Goal: Task Accomplishment & Management: Complete application form

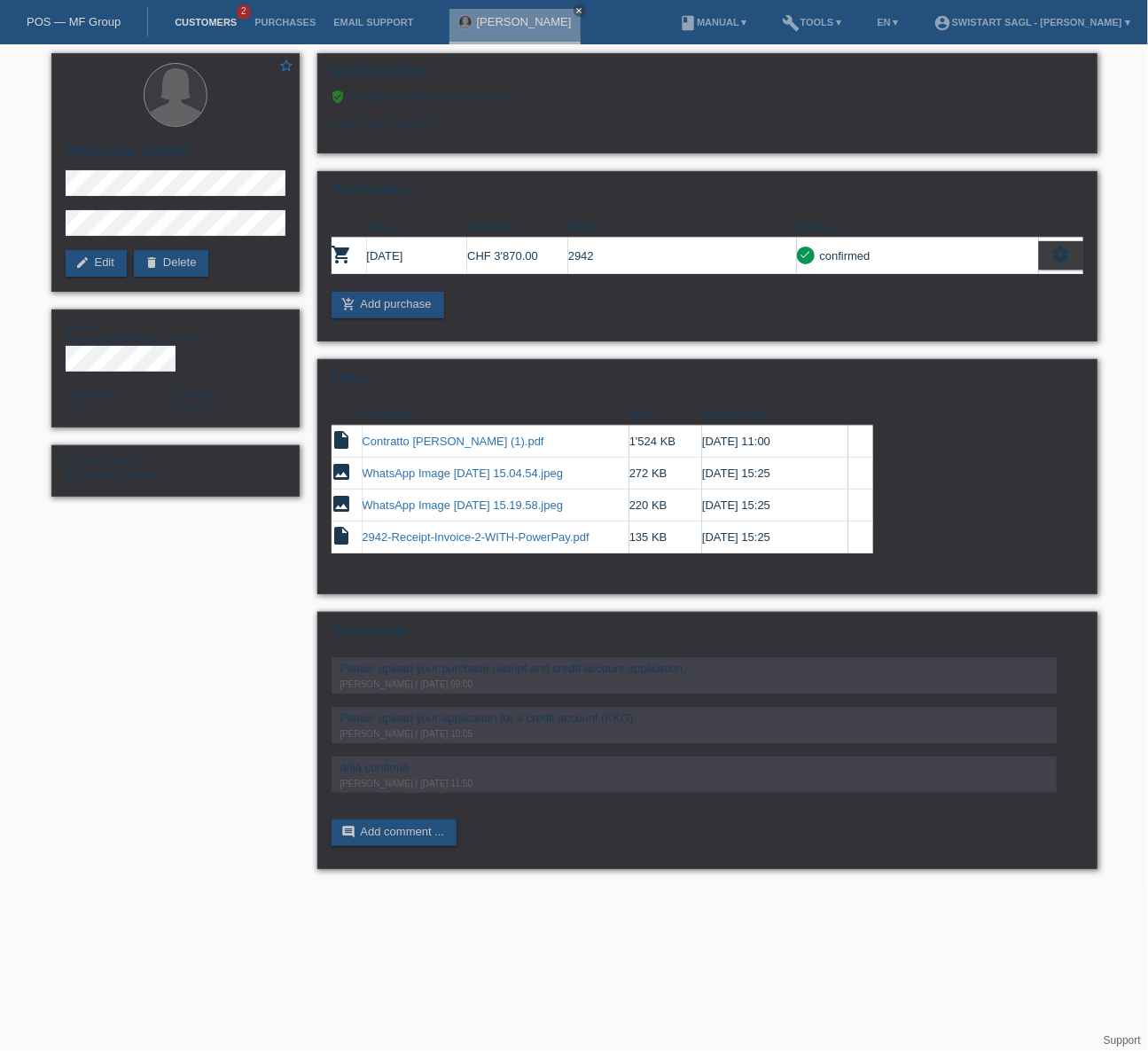
click at [195, 20] on link "Customers" at bounding box center [206, 22] width 80 height 11
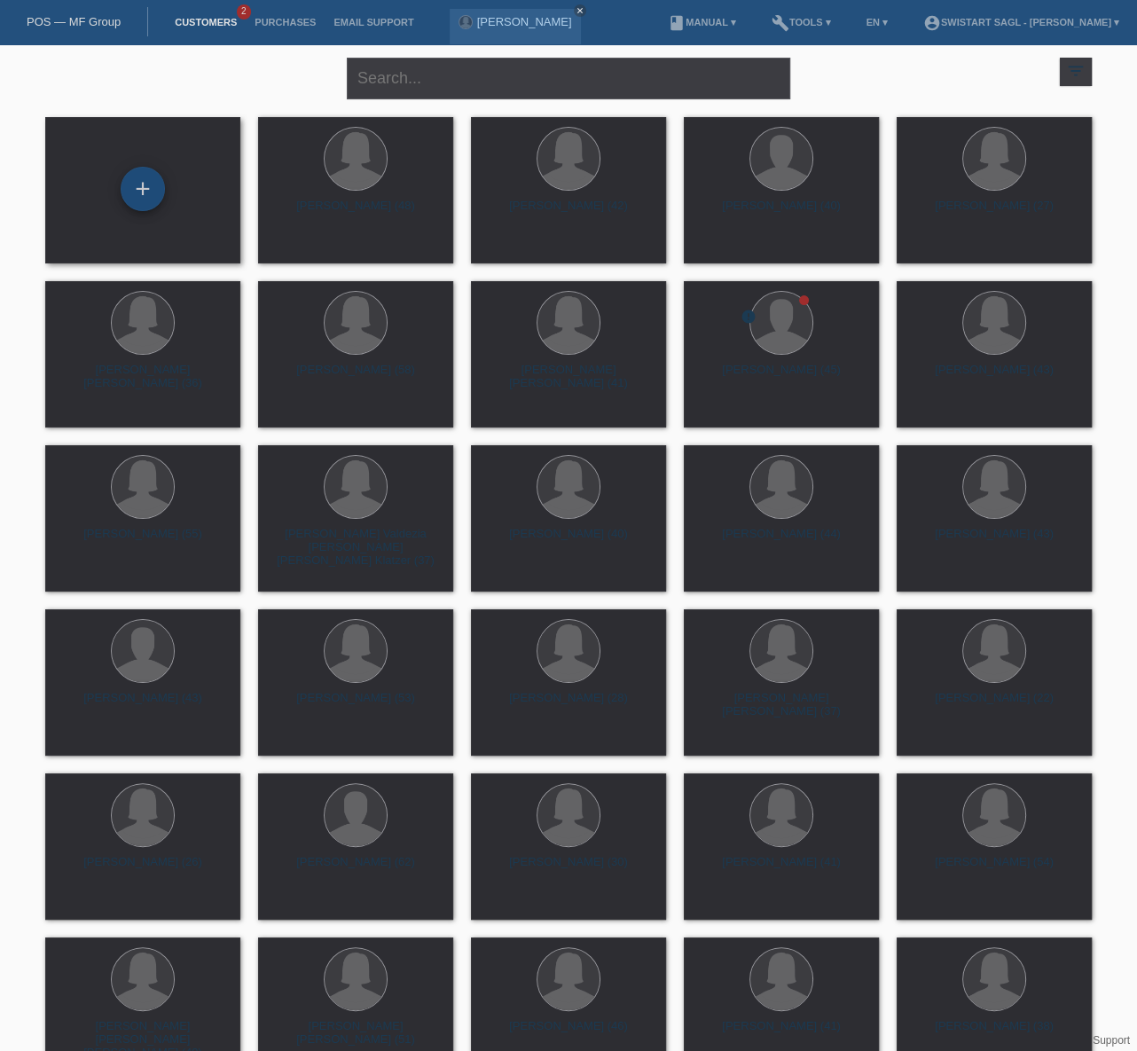
click at [161, 185] on div "+" at bounding box center [142, 189] width 43 height 30
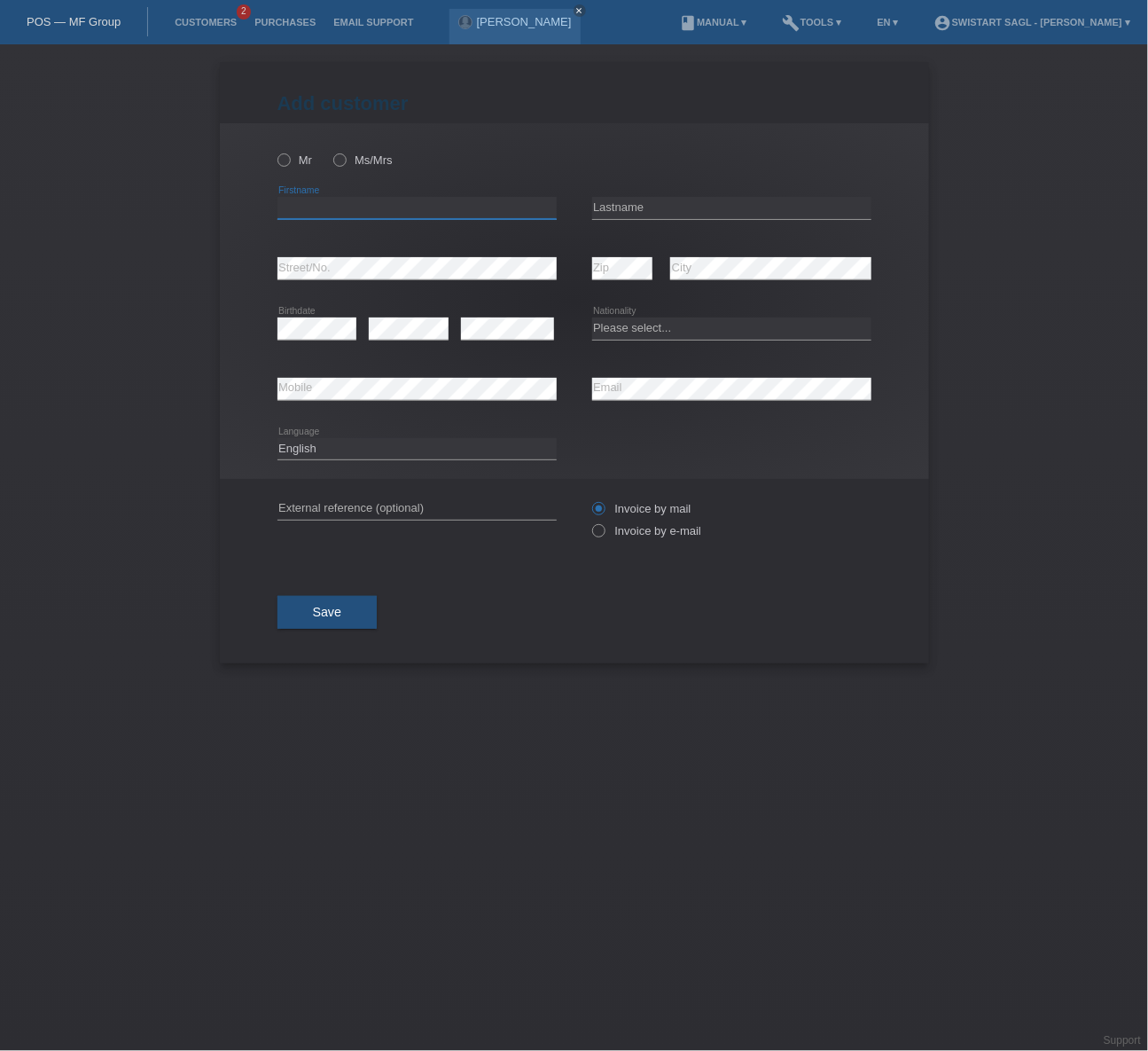
click at [410, 198] on input "text" at bounding box center [417, 208] width 279 height 22
click at [362, 160] on label "Ms/Mrs" at bounding box center [362, 159] width 59 height 13
click at [345, 160] on input "Ms/Mrs" at bounding box center [339, 159] width 12 height 12
radio input "true"
click at [347, 228] on div "error Firstname" at bounding box center [417, 208] width 279 height 60
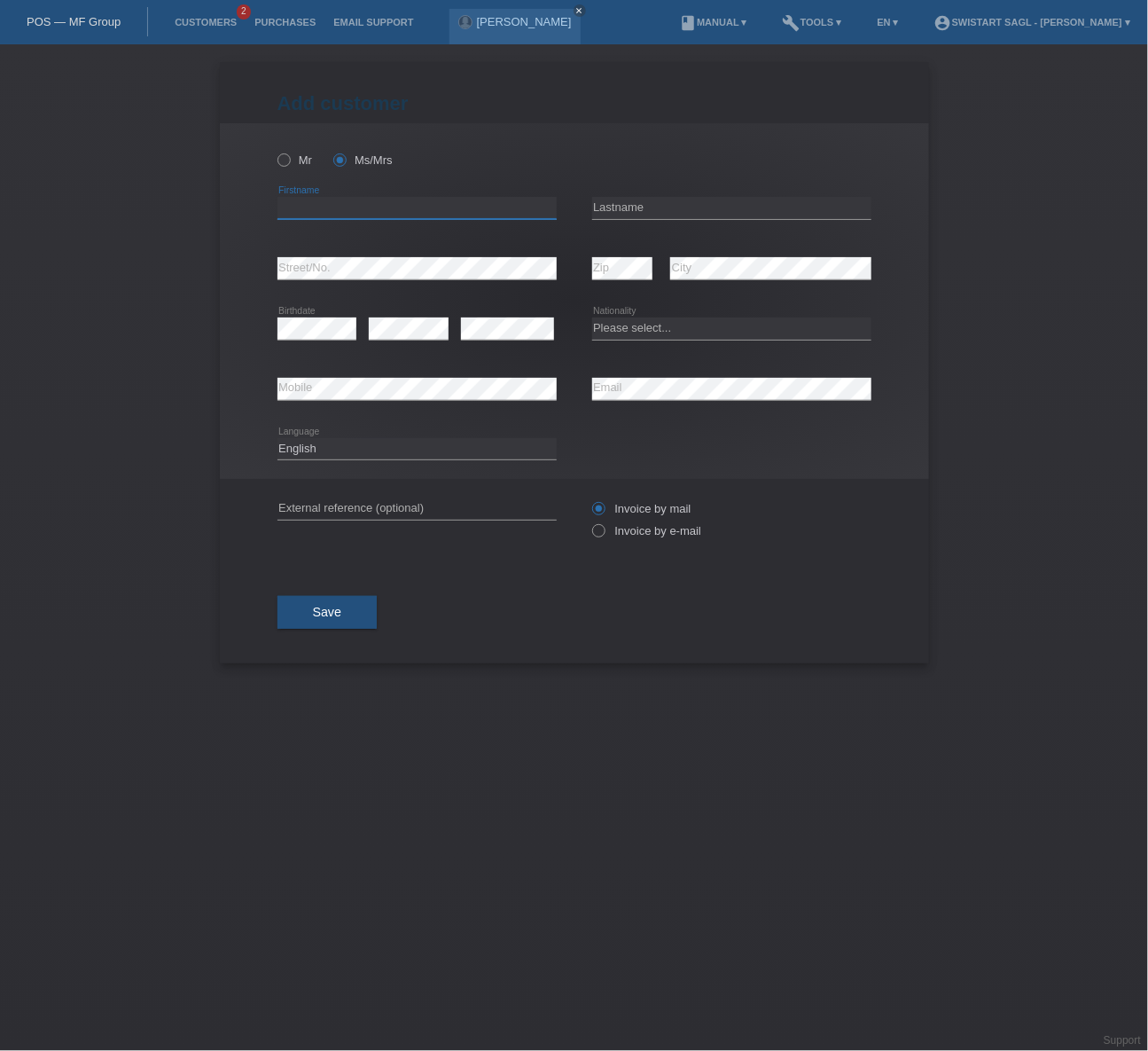
click at [350, 208] on input "text" at bounding box center [417, 208] width 279 height 22
type input "Laeticia Mabela"
type input "Gimowa"
click at [606, 334] on select "Please select... Switzerland Austria Germany Liechtenstein ------------ Afghani…" at bounding box center [731, 327] width 279 height 21
select select "CG"
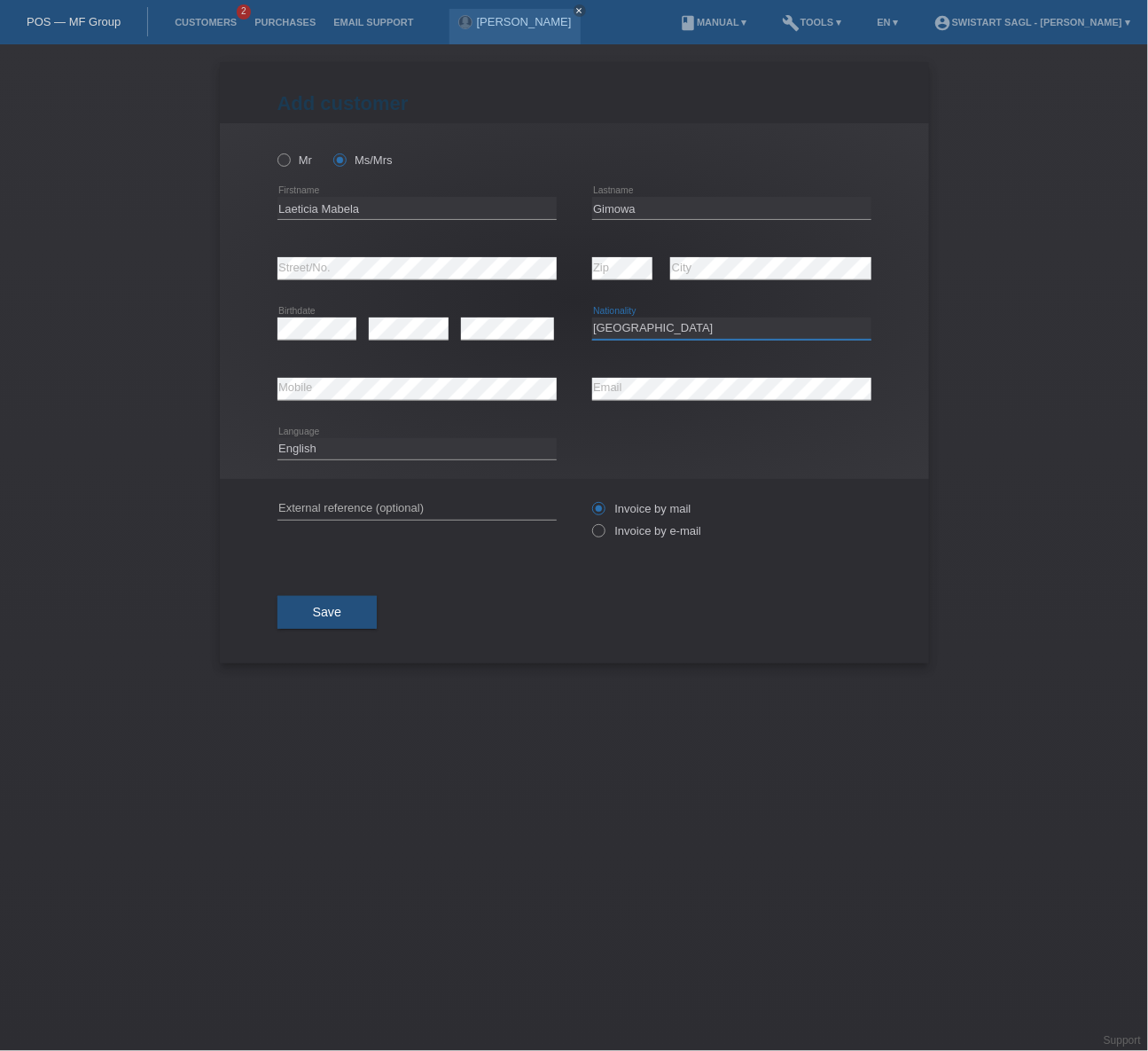
click at [592, 317] on select "Please select... Switzerland Austria Germany Liechtenstein ------------ Afghani…" at bounding box center [731, 327] width 279 height 21
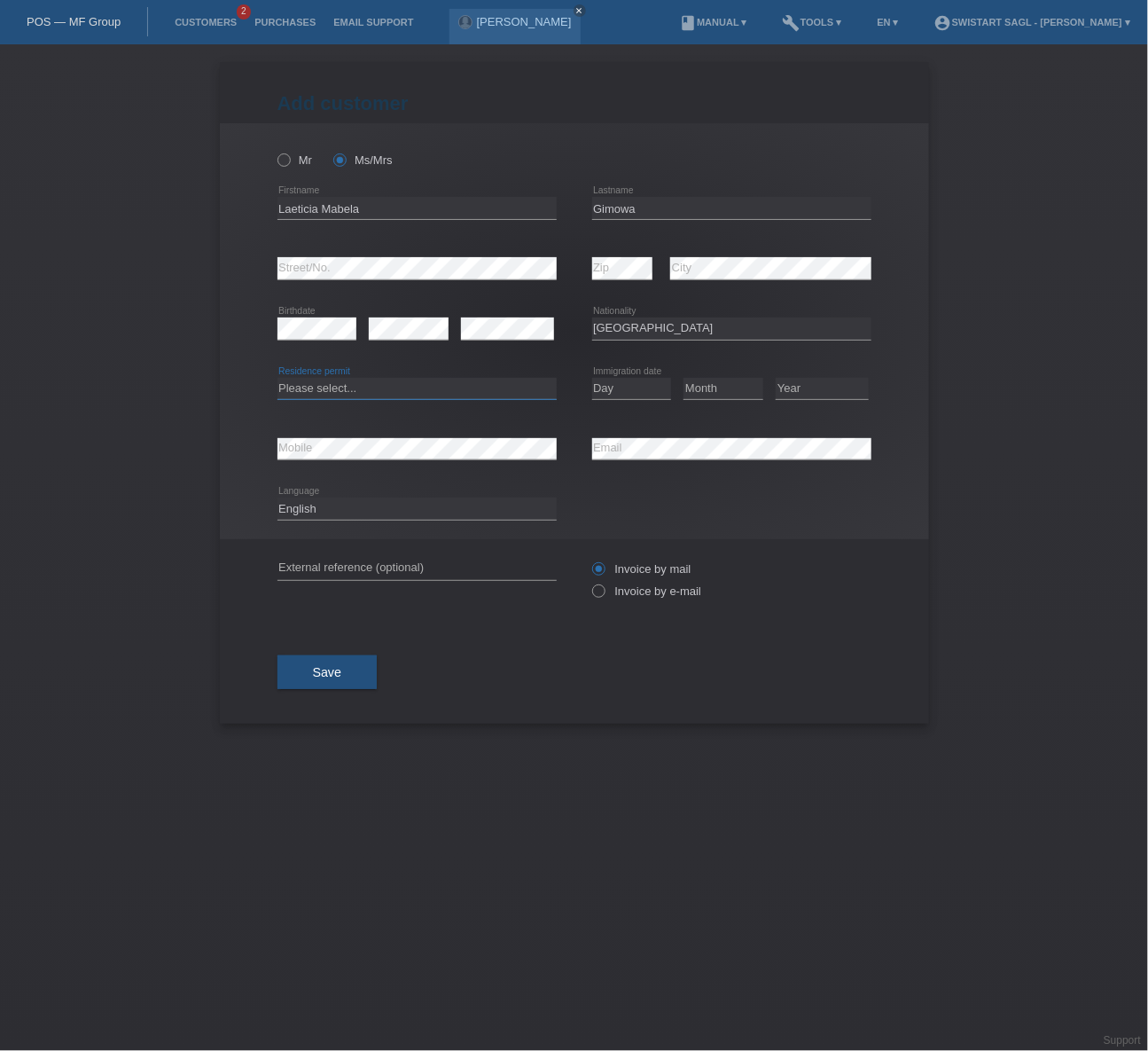
click at [389, 387] on select "Please select... C B B - Refugee status Other" at bounding box center [417, 388] width 279 height 21
select select "B"
click at [278, 378] on select "Please select... C B B - Refugee status Other" at bounding box center [417, 388] width 279 height 21
click at [659, 380] on select "Day 01 02 03 04 05 06 07 08 09 10 11" at bounding box center [632, 388] width 80 height 21
select select "19"
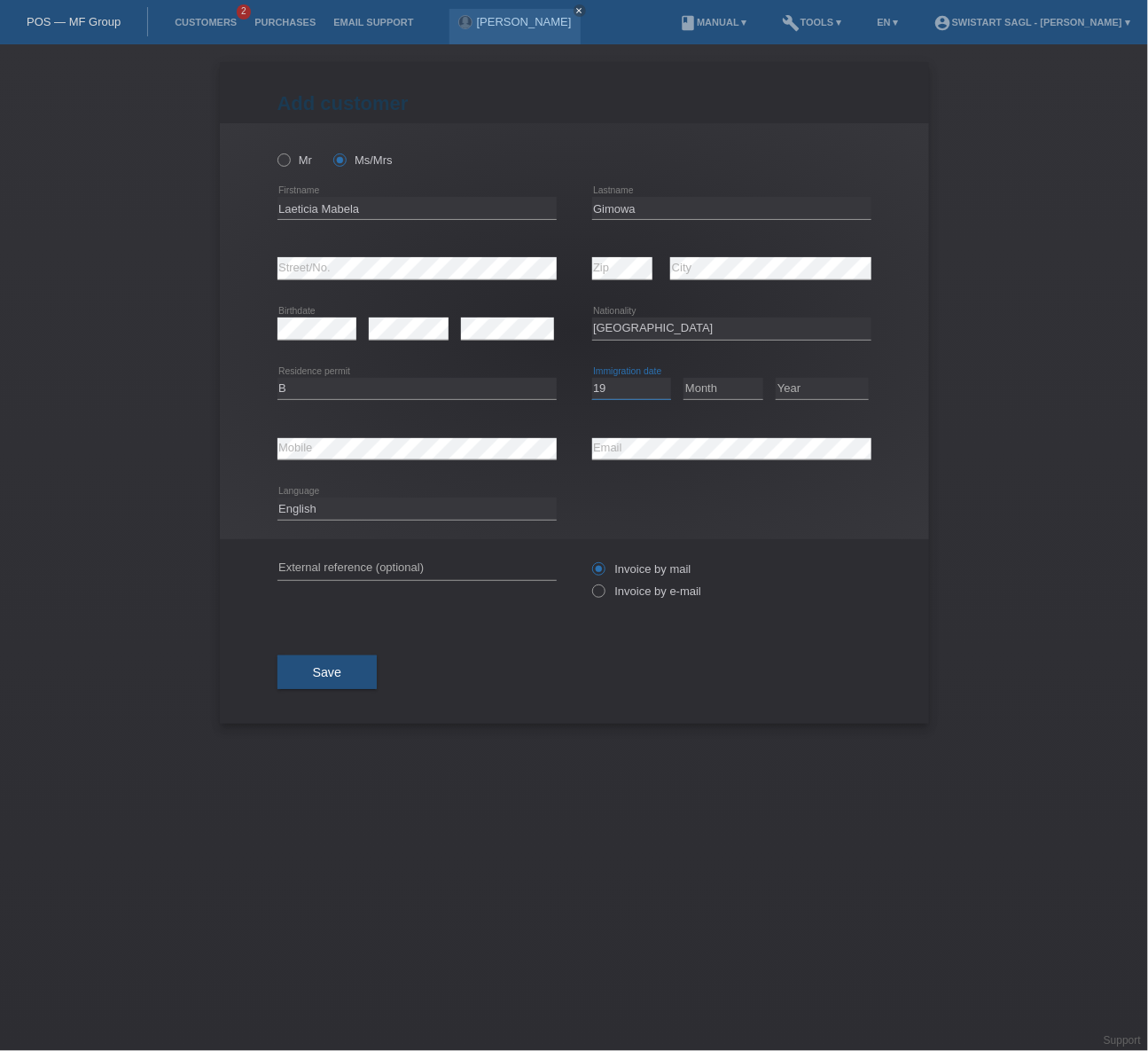
click at [592, 378] on select "Day 01 02 03 04 05 06 07 08 09 10 11" at bounding box center [632, 388] width 80 height 21
click at [719, 383] on select "Month 01 02 03 04 05 06 07 08 09 10 11" at bounding box center [724, 388] width 80 height 21
select select "09"
click at [684, 378] on select "Month 01 02 03 04 05 06 07 08 09 10 11" at bounding box center [724, 388] width 80 height 21
click at [799, 381] on select "Year 2025 2024 2023 2022 2021 2020 2019 2018 2017 2016 2015 2014 2013 2012 2011…" at bounding box center [822, 388] width 93 height 21
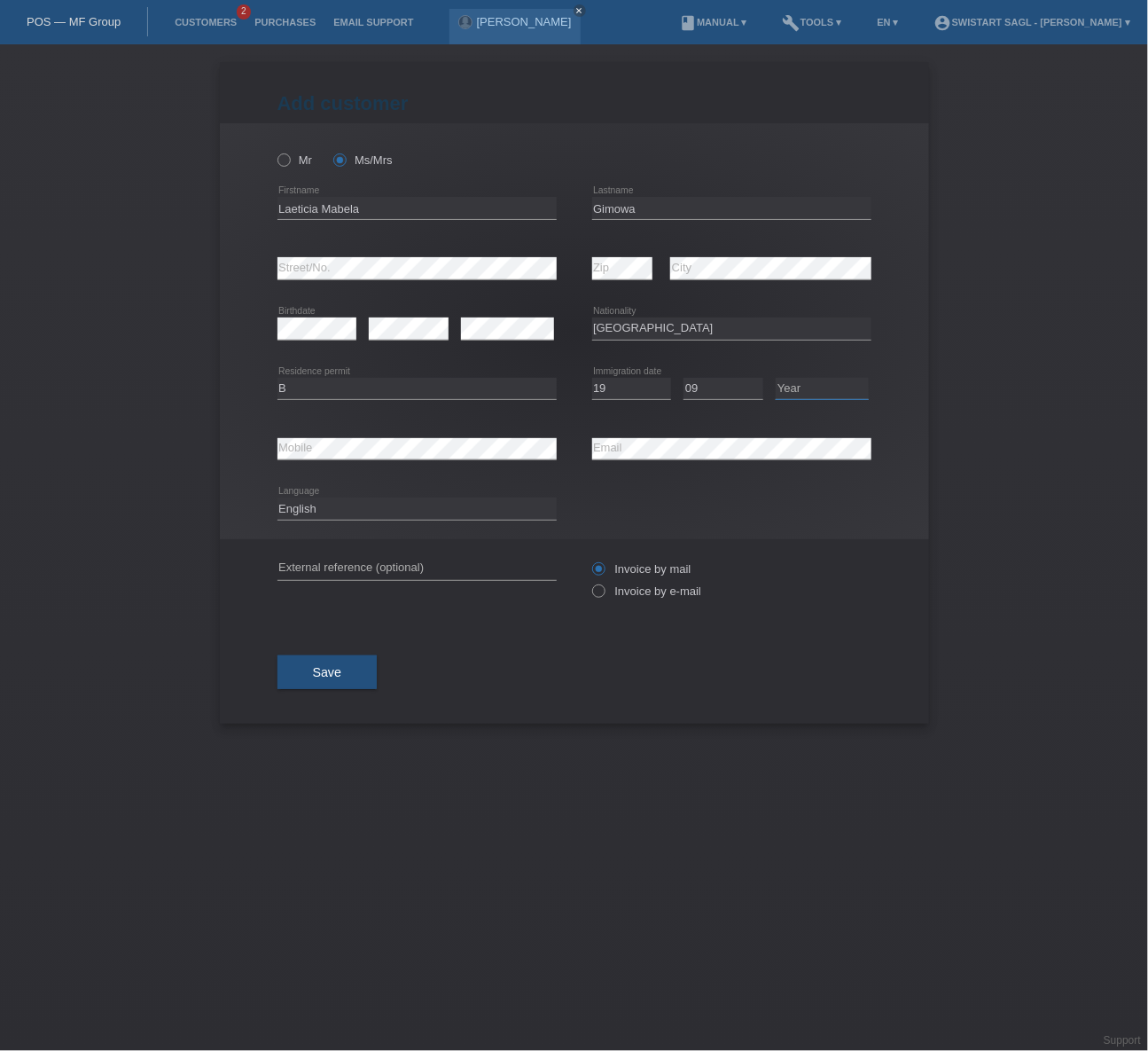
select select "2012"
click at [776, 378] on select "Year 2025 2024 2023 2022 2021 2020 2019 2018 2017 2016 2015 2014 2013 2012 2011…" at bounding box center [822, 388] width 93 height 21
drag, startPoint x: 368, startPoint y: 461, endPoint x: 436, endPoint y: 460, distance: 68.3
click at [368, 460] on div "error Mobile" at bounding box center [417, 448] width 279 height 60
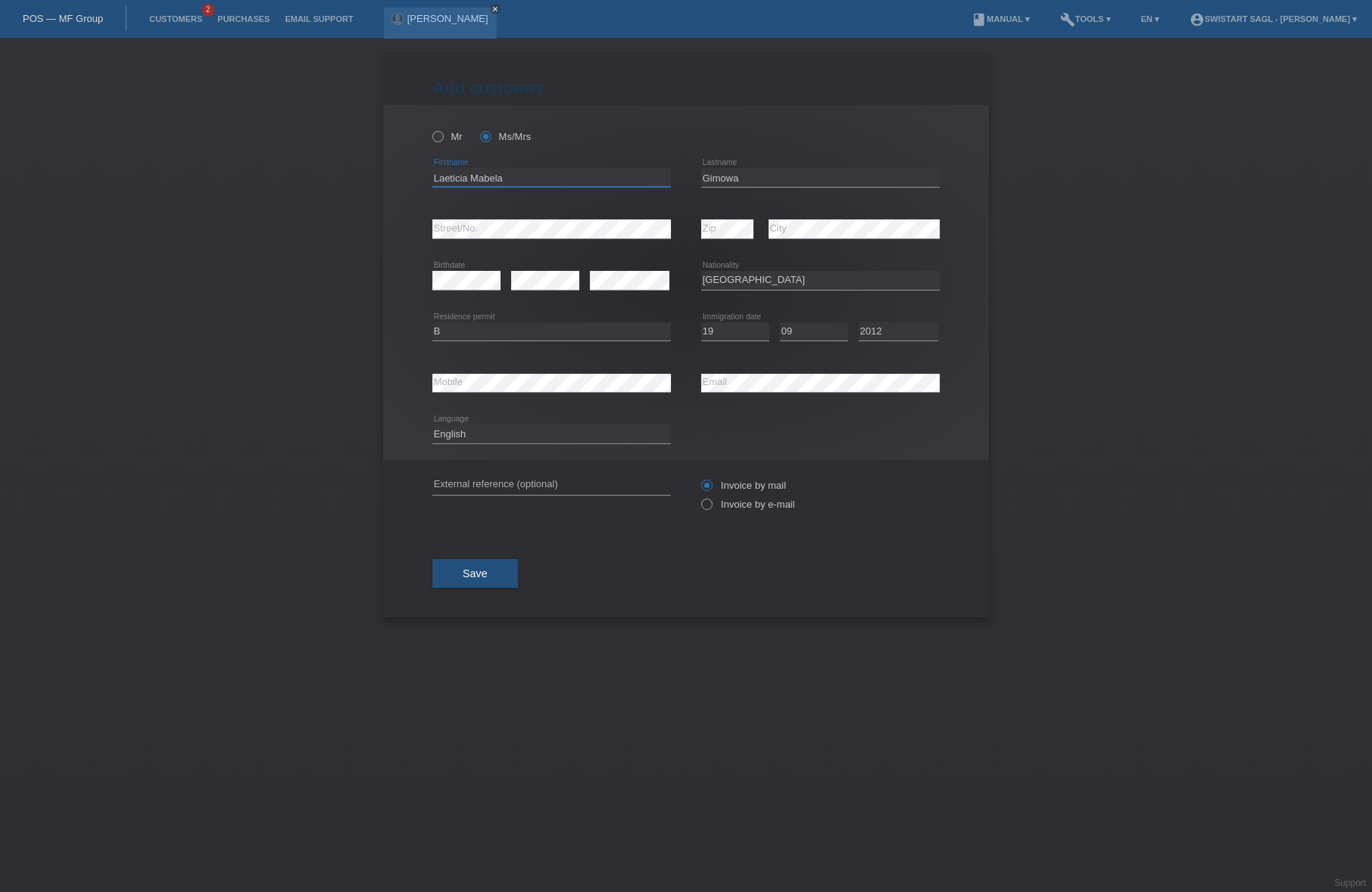
drag, startPoint x: 469, startPoint y: 177, endPoint x: 271, endPoint y: 162, distance: 198.6
click at [272, 163] on div "Add customer Add customer Add customer Mr Ms/Mrs error" at bounding box center [686, 464] width 1372 height 854
type input "Mabela"
click at [758, 180] on input "Gimowa" at bounding box center [820, 178] width 238 height 19
paste input "Laeticia"
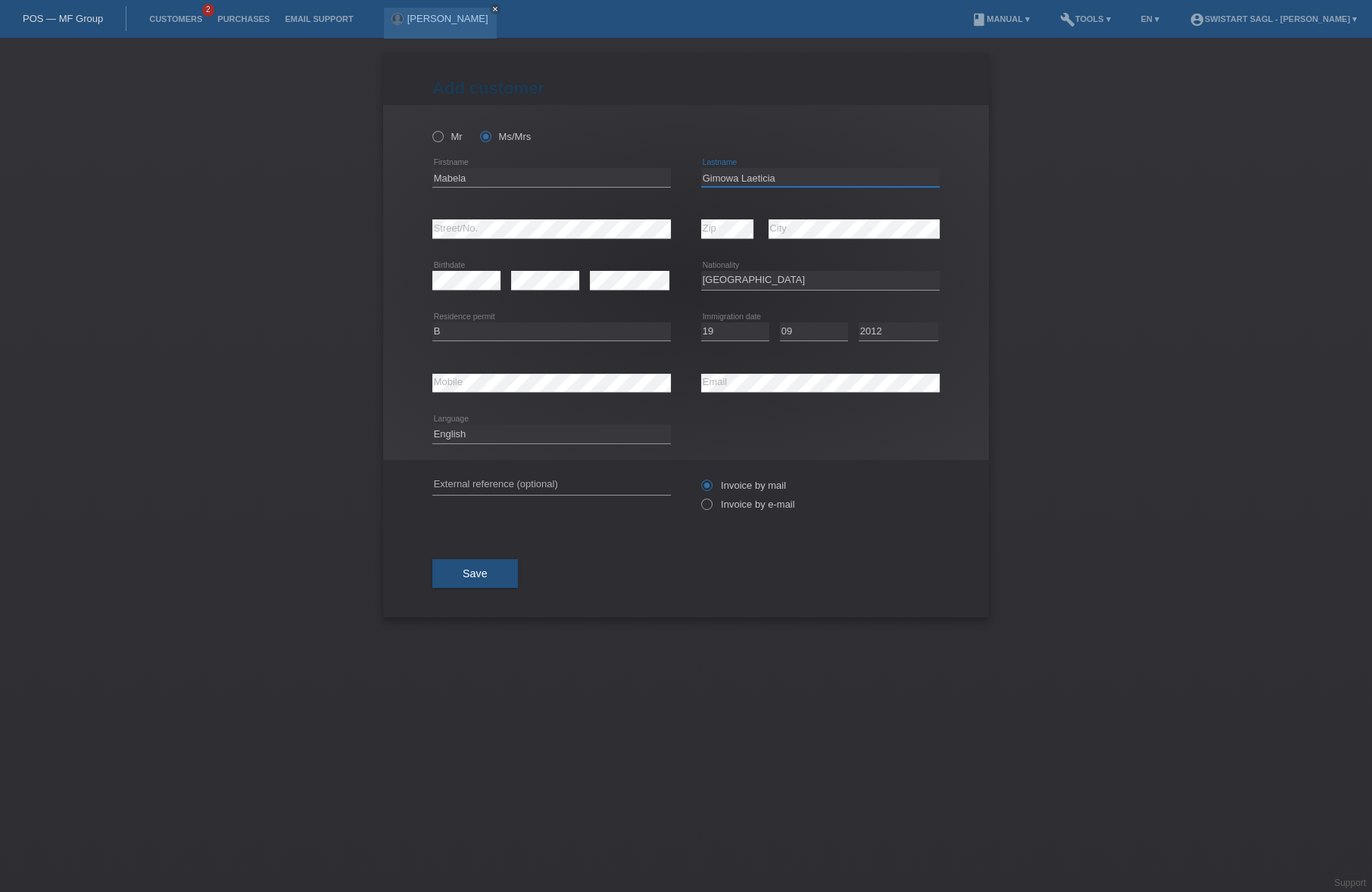
type input "Gimowa Laeticia"
click at [437, 172] on input "Mabela" at bounding box center [551, 178] width 238 height 19
type input "Mabela"
drag, startPoint x: 782, startPoint y: 177, endPoint x: 630, endPoint y: 172, distance: 152.1
click at [627, 176] on div "Mabela error Firstname Gimowa Laeticia error Lastname" at bounding box center [686, 178] width 507 height 51
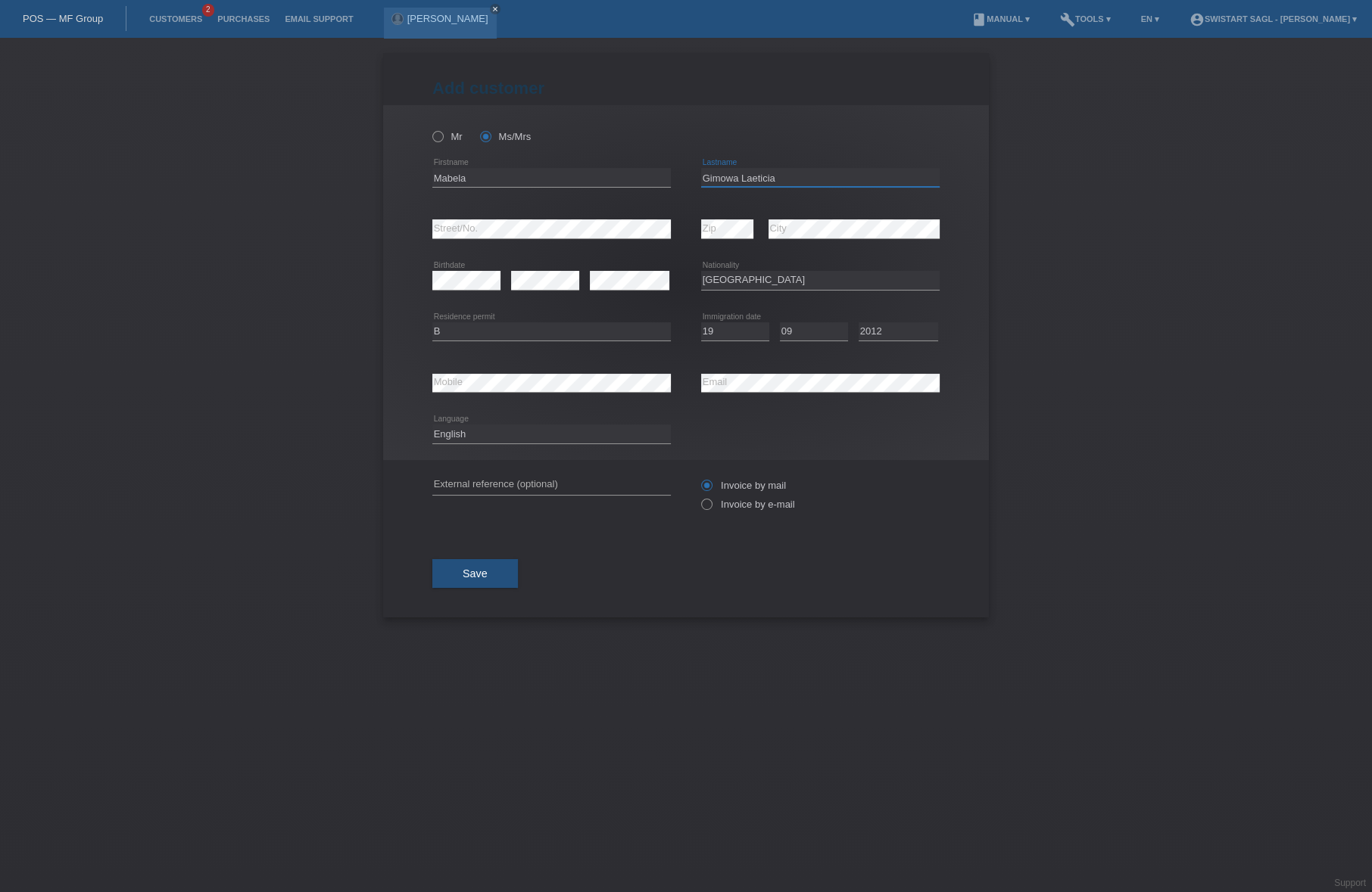
paste input "[PERSON_NAME] LAETICIA"
drag, startPoint x: 744, startPoint y: 179, endPoint x: 541, endPoint y: 170, distance: 203.2
click at [542, 171] on div "Mabela error Firstname MABELA GIWOVA LAETICIA error Lastname" at bounding box center [686, 178] width 507 height 51
type input "GIWOVA LAETICIA"
click at [979, 239] on div "Add customer Add customer Add customer Mr Ms/Mrs error" at bounding box center [686, 464] width 1372 height 854
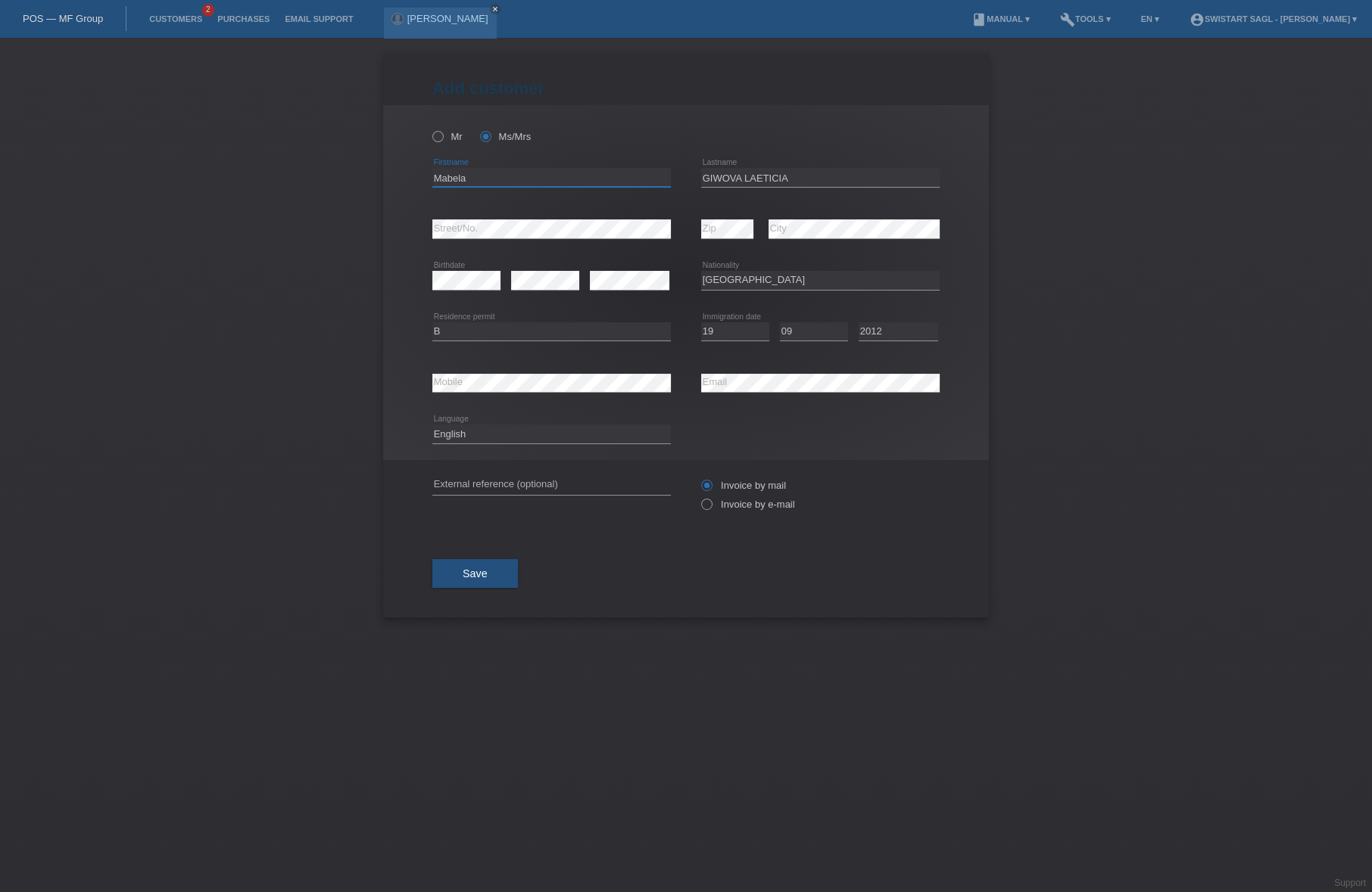
click at [642, 173] on input "Mabela" at bounding box center [551, 178] width 238 height 19
click at [587, 477] on input "text" at bounding box center [551, 486] width 238 height 19
paste input "[PERSON_NAME] LAETICIA"
type input "[PERSON_NAME] LAETICIA"
click at [767, 500] on label "Invoice by e-mail" at bounding box center [748, 504] width 94 height 11
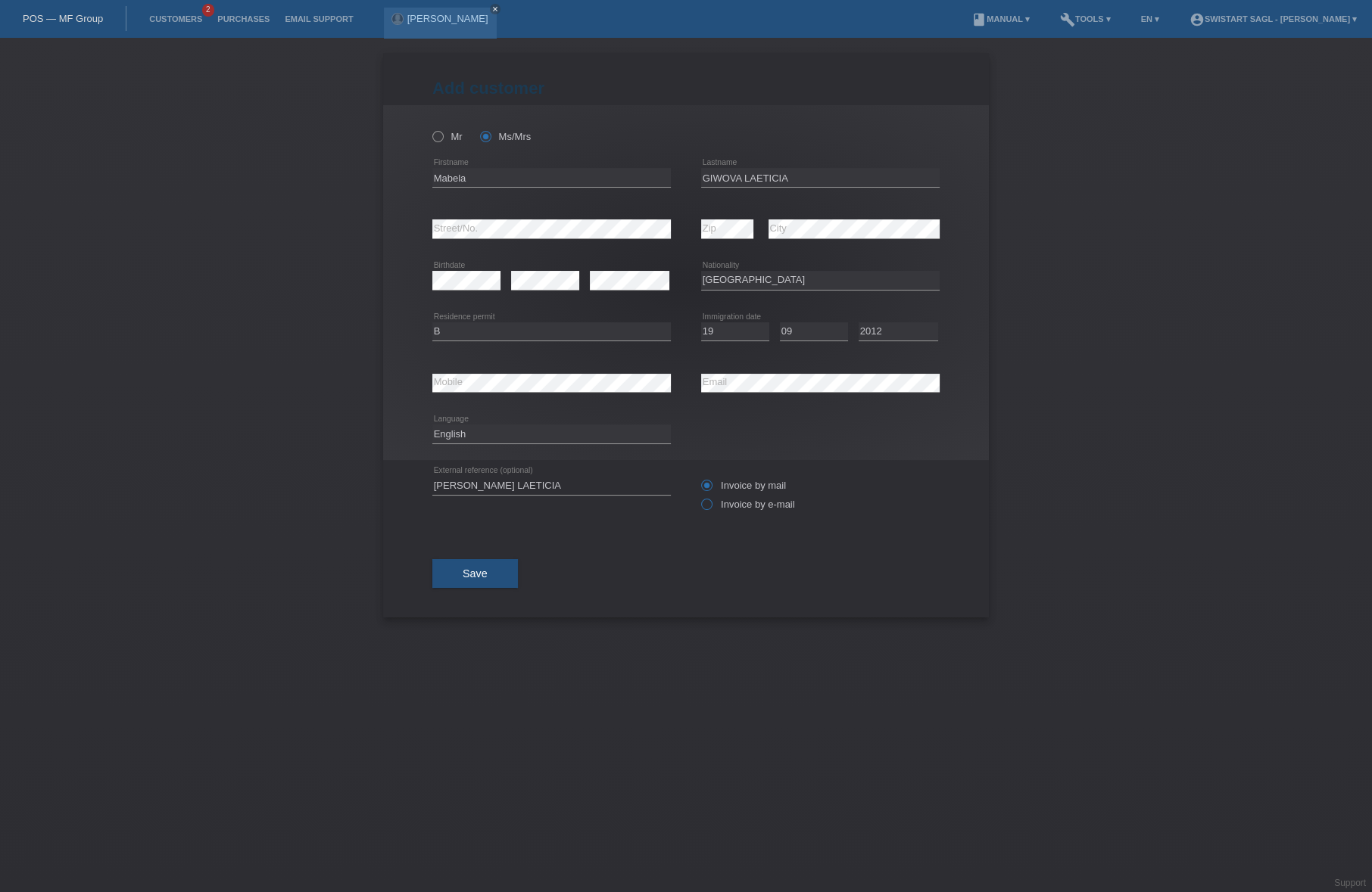
click at [711, 500] on input "Invoice by e-mail" at bounding box center [706, 508] width 10 height 19
radio input "true"
click at [486, 570] on span "Save" at bounding box center [475, 574] width 25 height 12
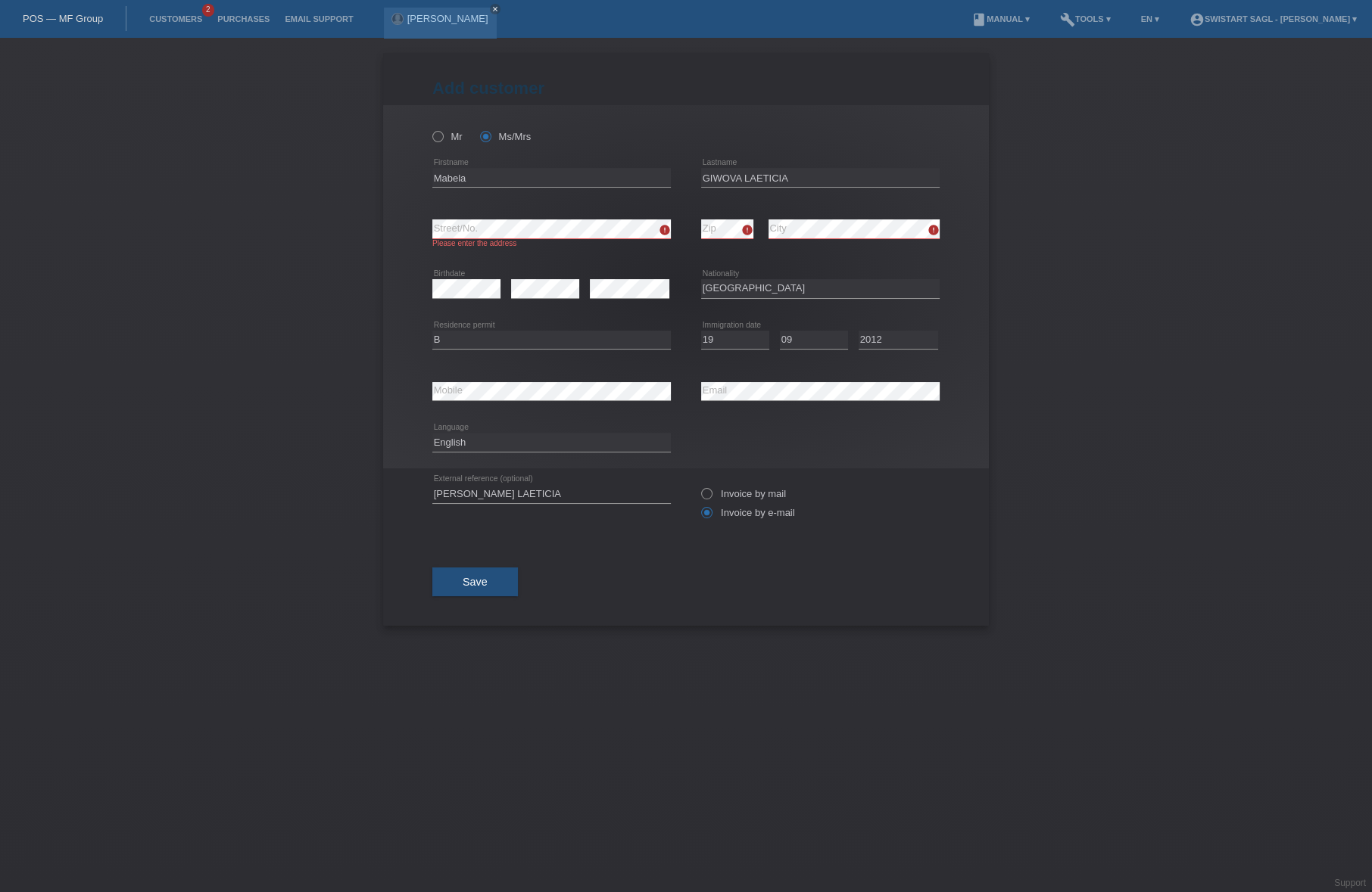
click at [979, 213] on div "Add customer Add customer Add customer Mr Ms/Mrs Mabela error Firstname GIWOVA …" at bounding box center [686, 464] width 1372 height 854
click at [462, 581] on button "Save" at bounding box center [475, 582] width 85 height 29
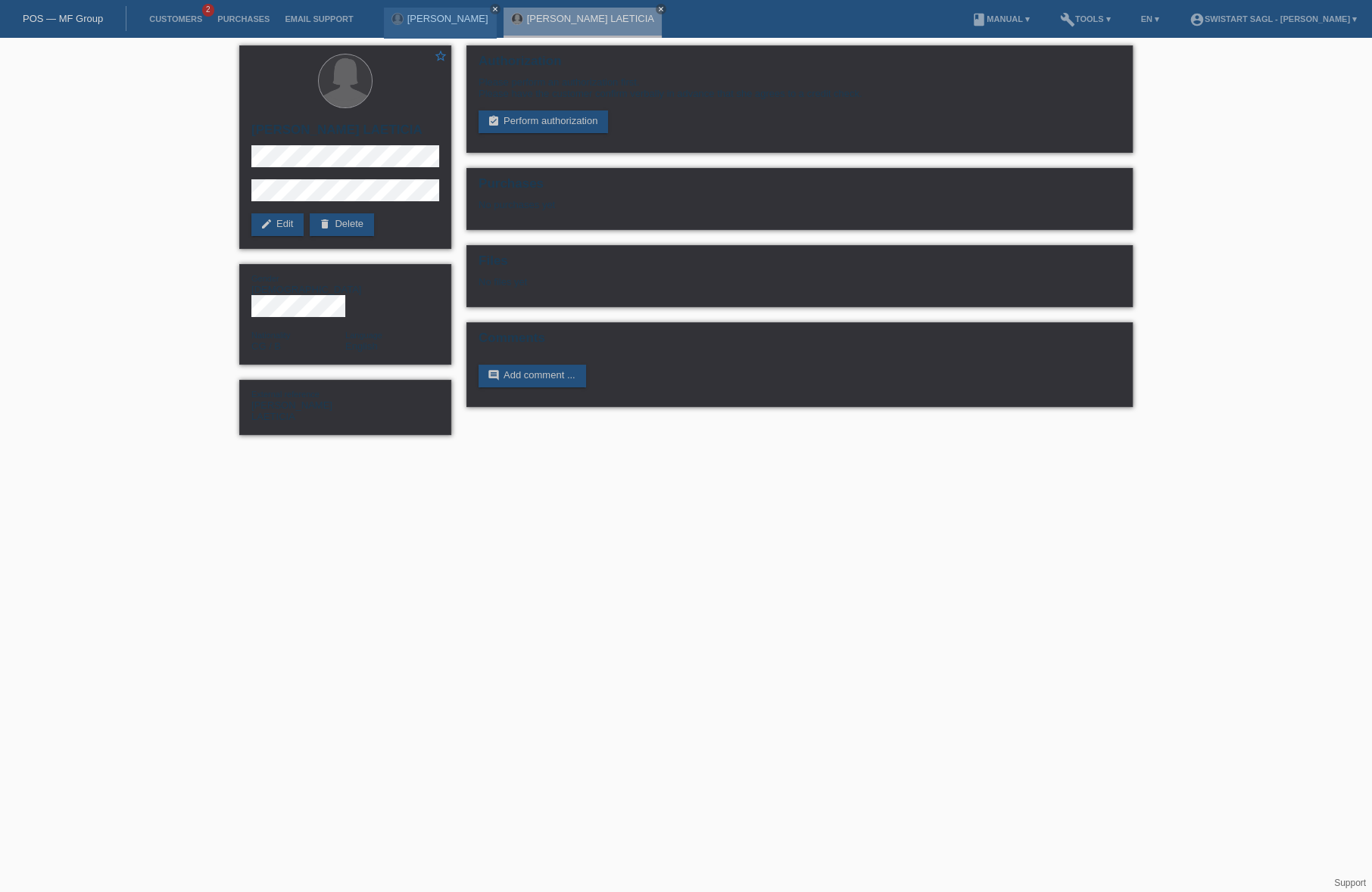
click at [448, 451] on html "POS — MF Group Customers 2 Purchases Email Support Ranya Baghdadi close close" at bounding box center [686, 225] width 1372 height 451
click at [545, 114] on link "assignment_turned_in Perform authorization" at bounding box center [543, 121] width 130 height 23
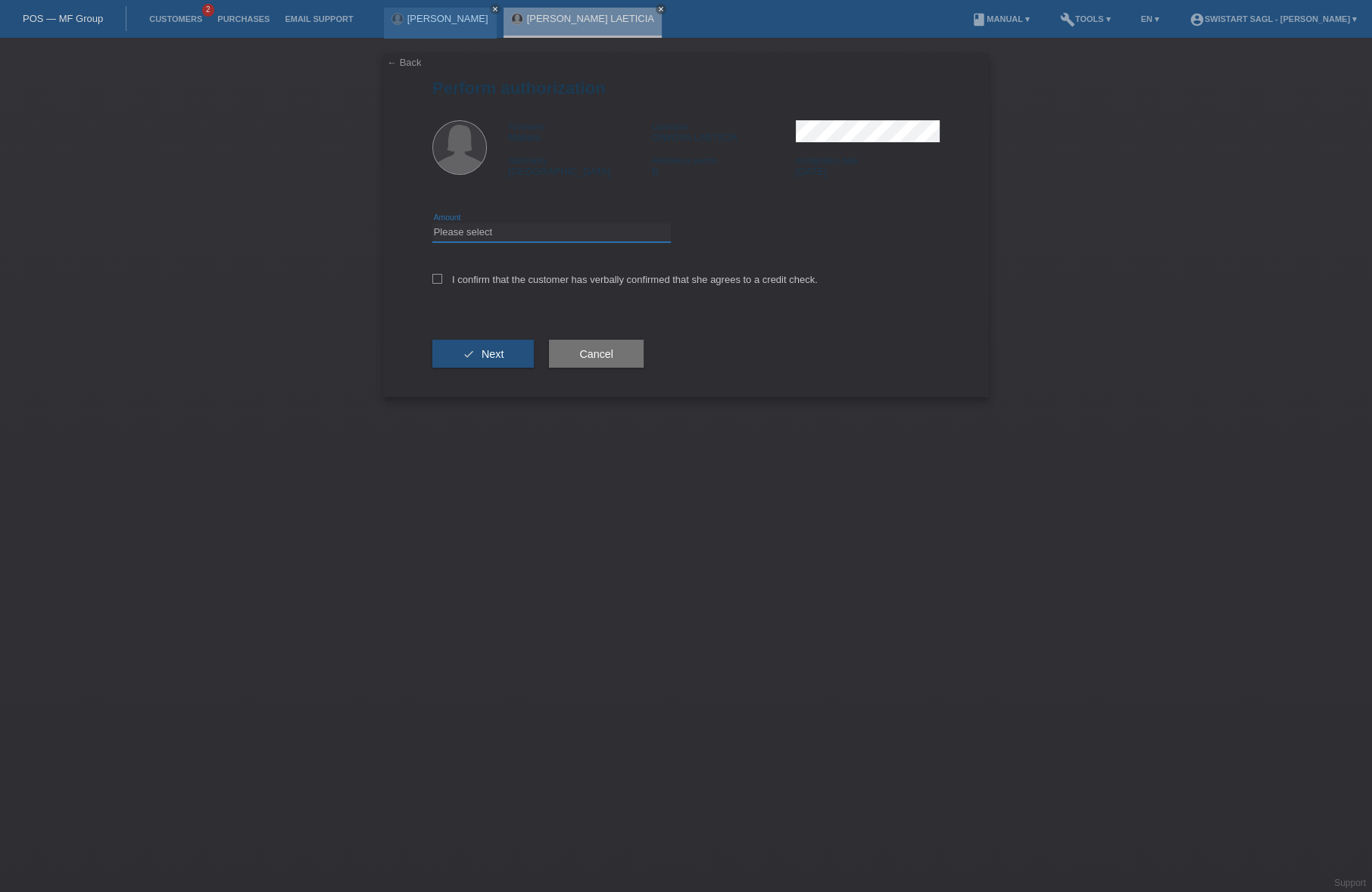
click at [575, 228] on select "Please select CHF 1.00 - CHF 499.00 CHF 500.00 - CHF 1'999.00 CHF 2'000.00 - CH…" at bounding box center [551, 232] width 238 height 18
select select "3"
click at [432, 224] on select "Please select CHF 1.00 - CHF 499.00 CHF 500.00 - CHF 1'999.00 CHF 2'000.00 - CH…" at bounding box center [551, 232] width 238 height 18
click at [435, 274] on icon at bounding box center [437, 279] width 10 height 10
click at [435, 274] on input "I confirm that the customer has verbally confirmed that she agrees to a credit …" at bounding box center [437, 279] width 10 height 10
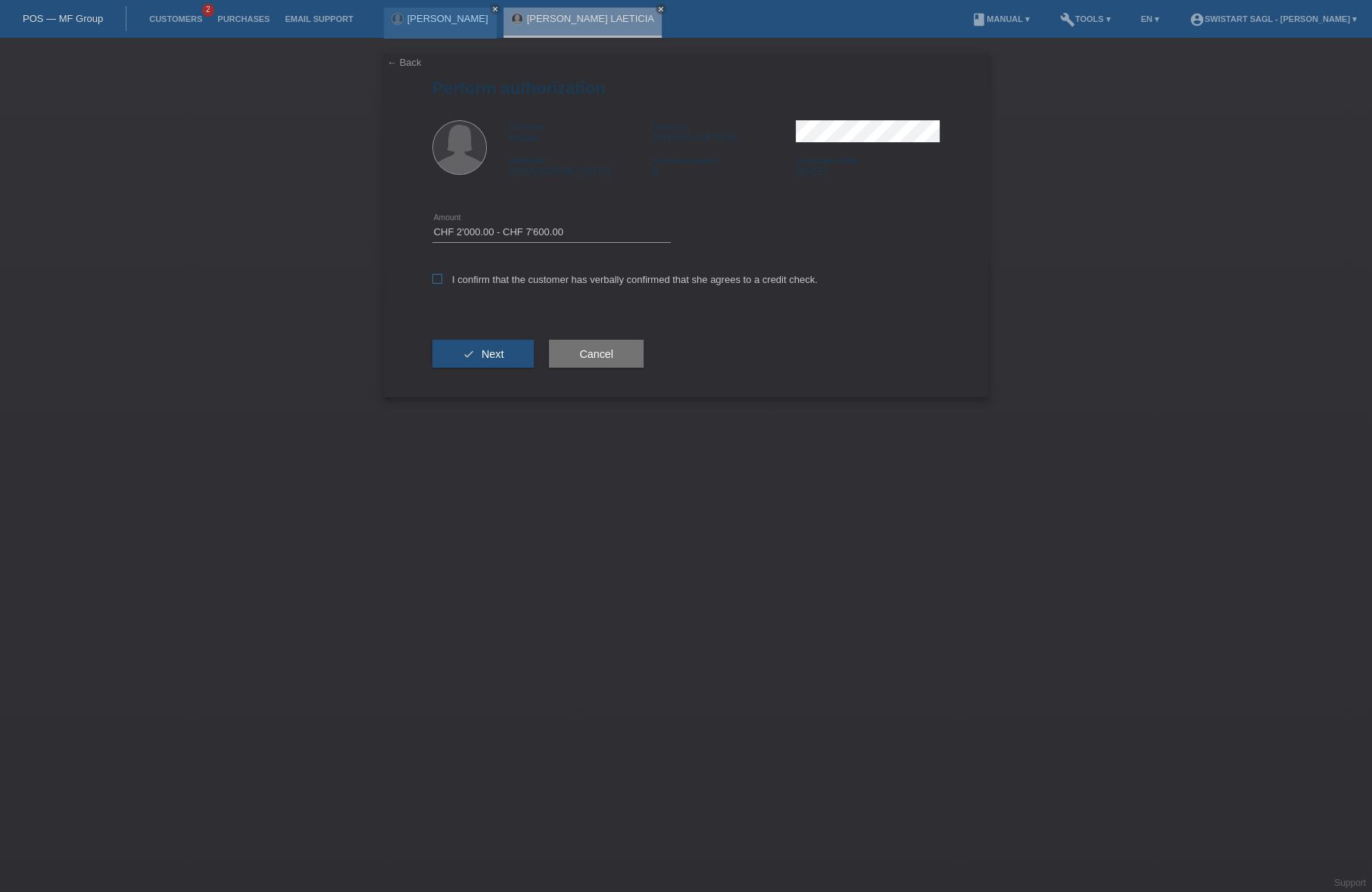
checkbox input "true"
click at [477, 363] on button "check Next" at bounding box center [482, 354] width 102 height 29
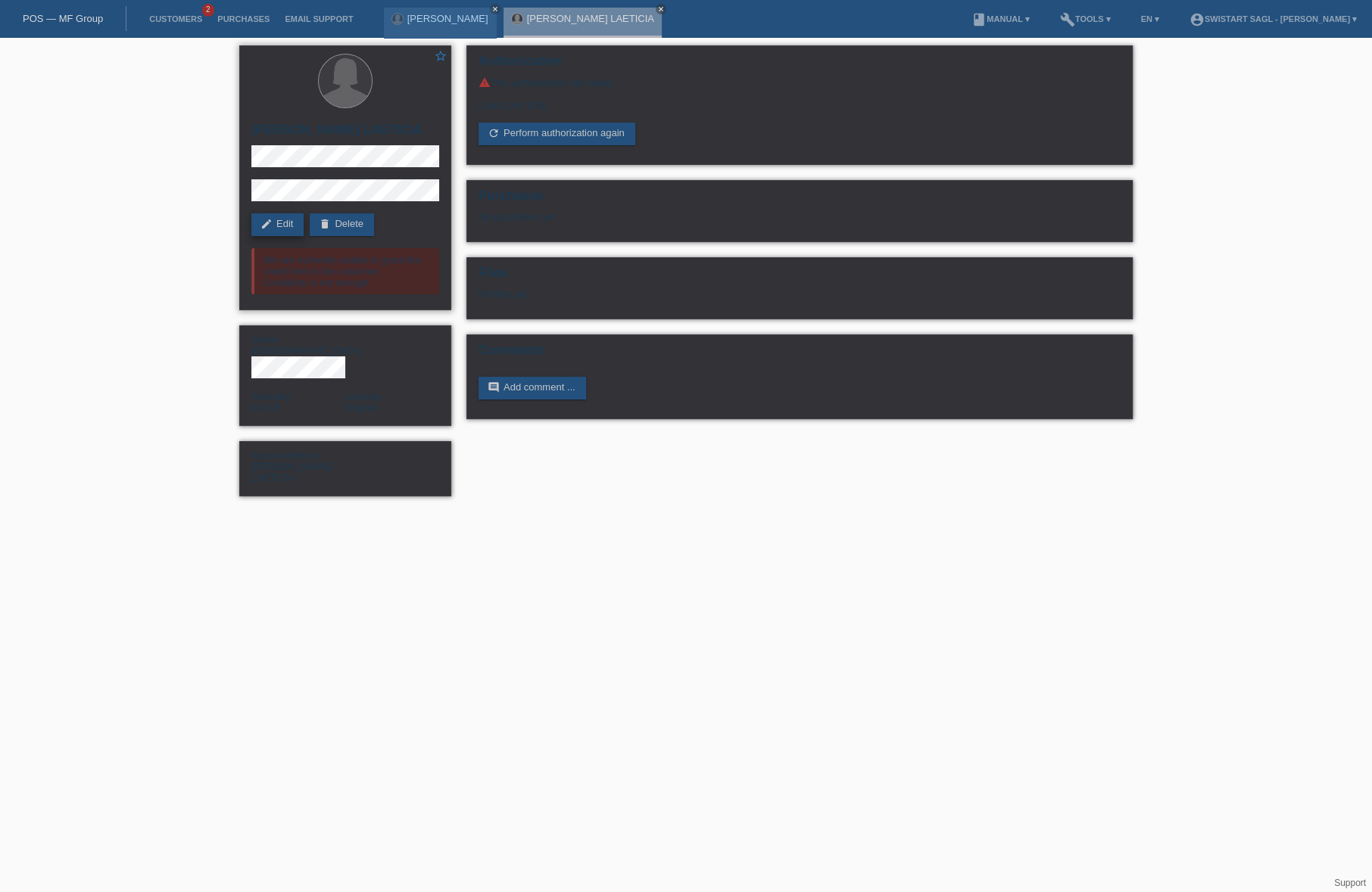
click at [279, 226] on link "edit Edit" at bounding box center [277, 224] width 52 height 23
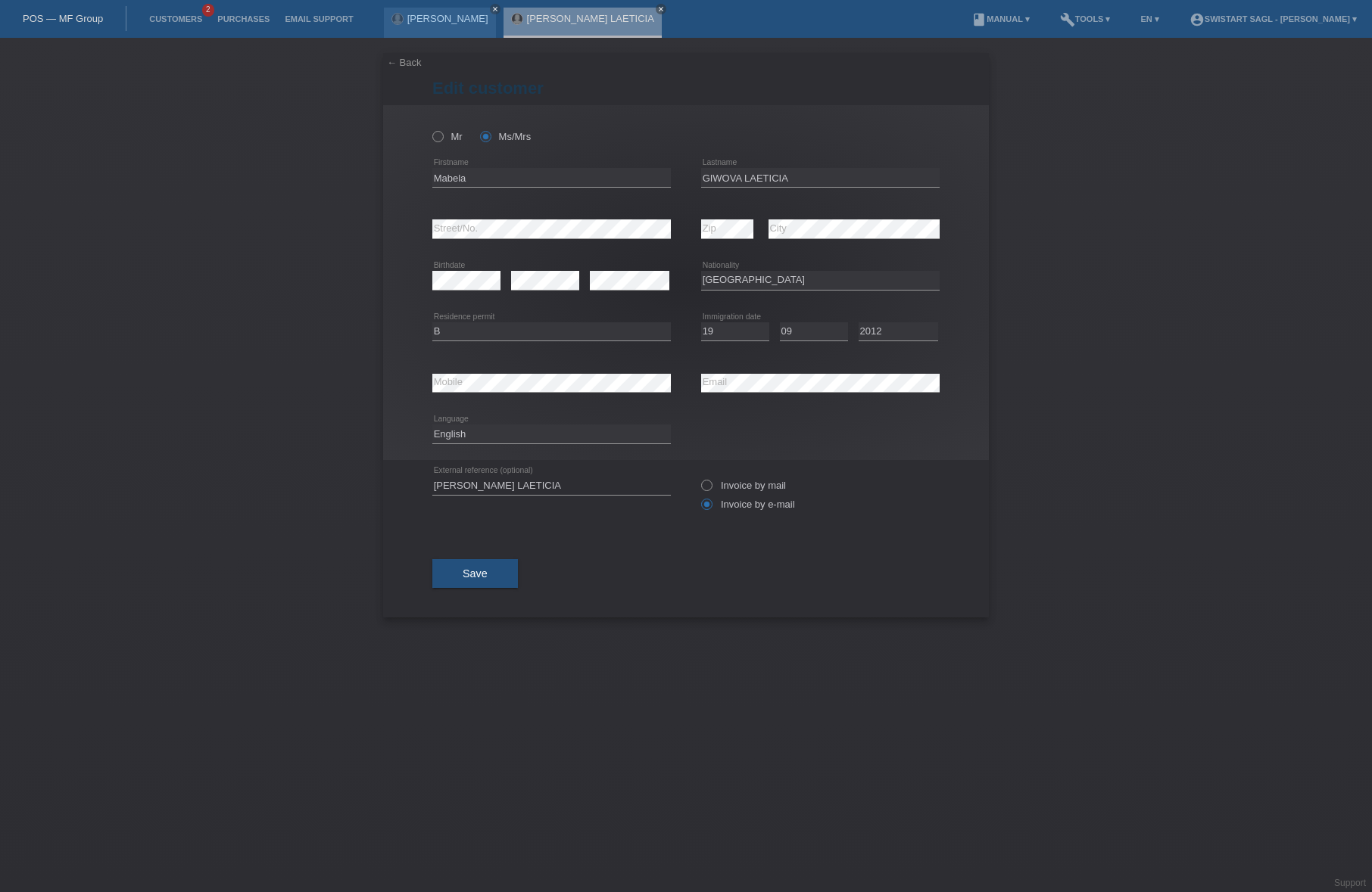
select select "CG"
select select "B"
select select "19"
select select "09"
select select "2012"
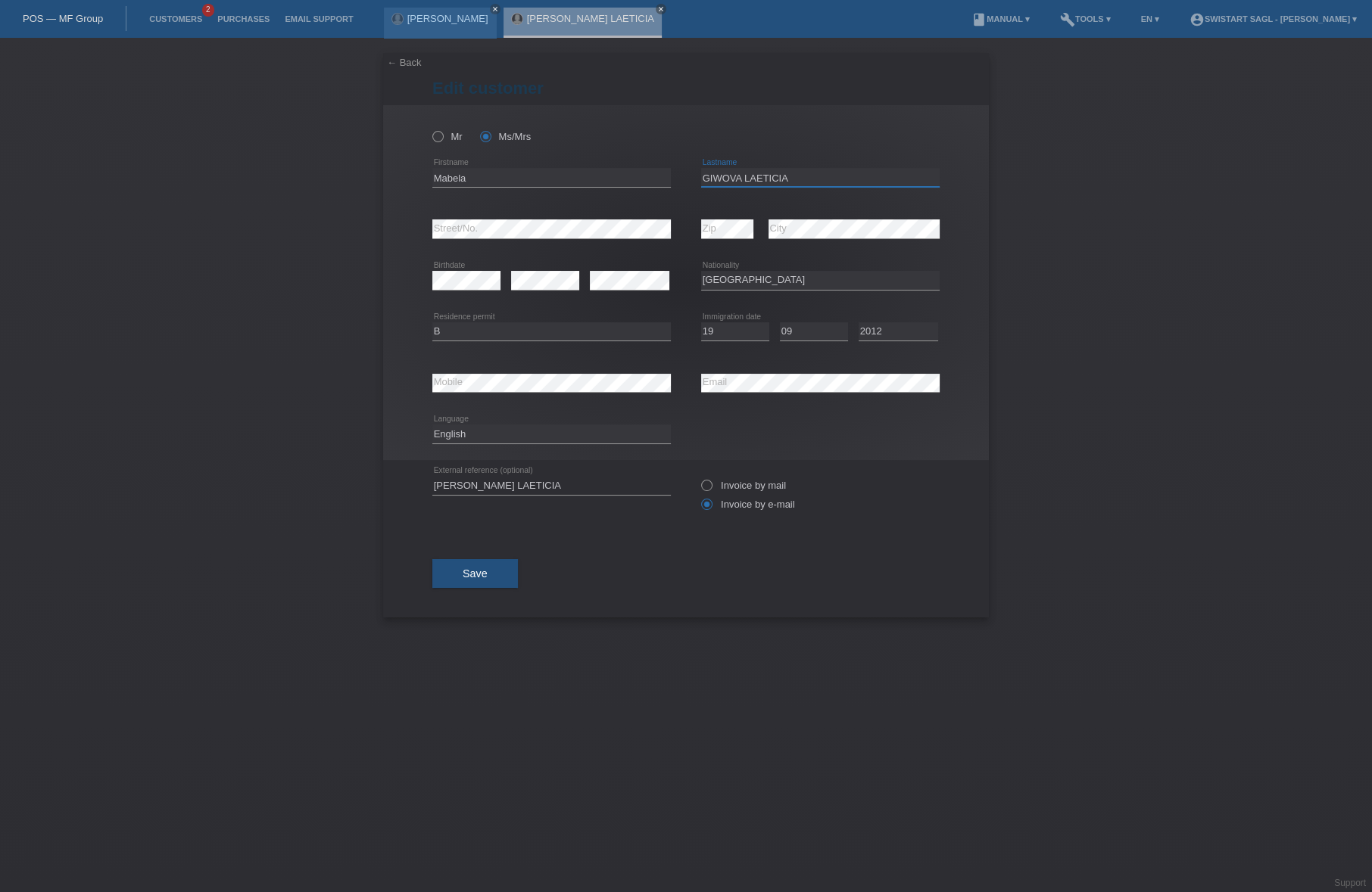
click at [753, 176] on input "GIWOVA LAETICIA" at bounding box center [820, 178] width 238 height 19
click at [790, 171] on input "GIWOVA LAETICIA" at bounding box center [820, 178] width 238 height 19
drag, startPoint x: 818, startPoint y: 177, endPoint x: 505, endPoint y: 174, distance: 313.0
click at [505, 174] on div "Mabela error Firstname GIWOVA LAETICIA error Lastname" at bounding box center [686, 178] width 507 height 51
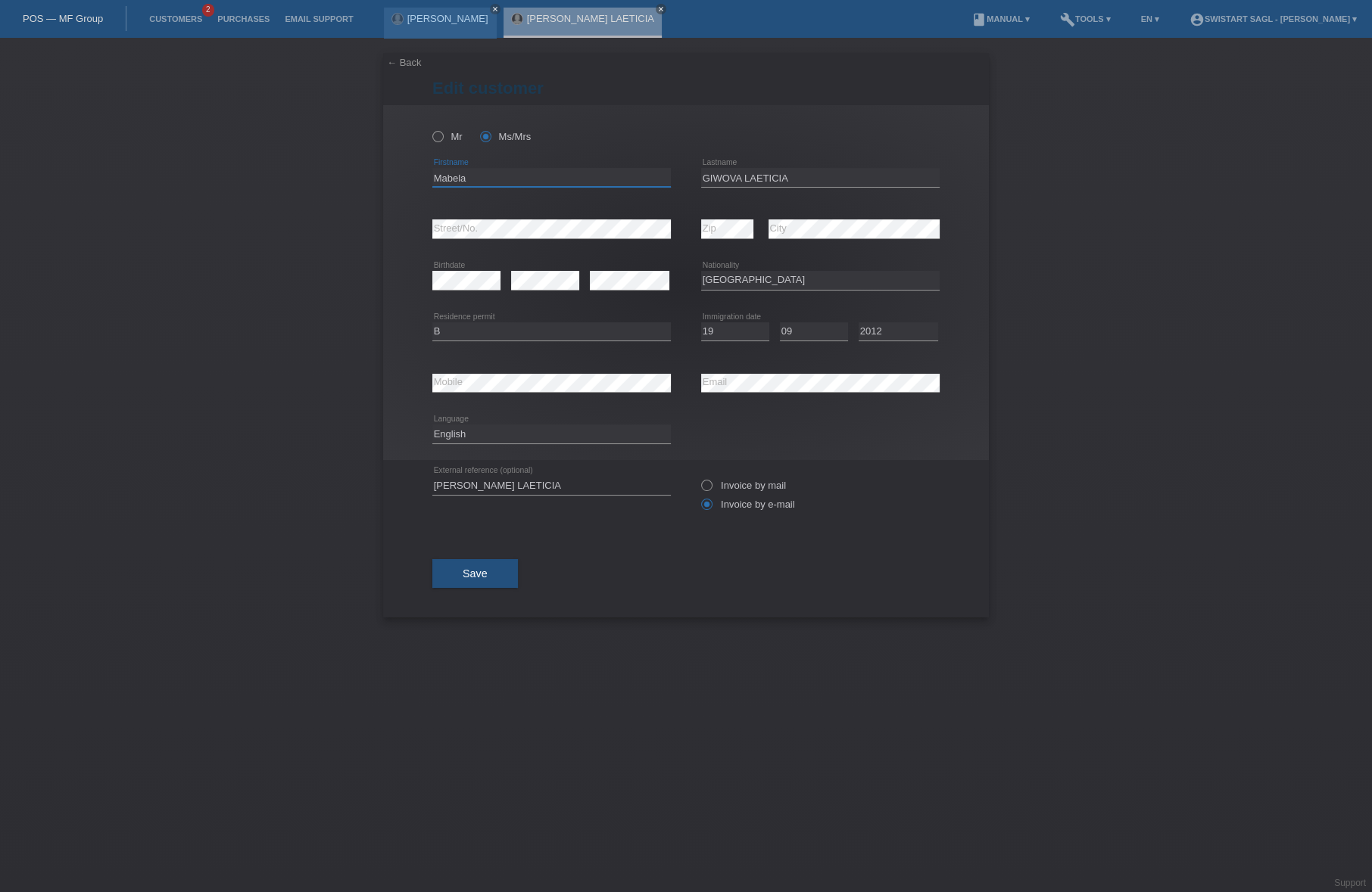
drag, startPoint x: 523, startPoint y: 176, endPoint x: 343, endPoint y: 173, distance: 180.0
click at [343, 173] on div "← Back Edit customer Mr Ms/Mrs" at bounding box center [686, 464] width 1372 height 854
paste input "GIWOVA LAETICIA"
type input "GIWOVA LAETICIA"
drag, startPoint x: 806, startPoint y: 184, endPoint x: 469, endPoint y: 173, distance: 337.2
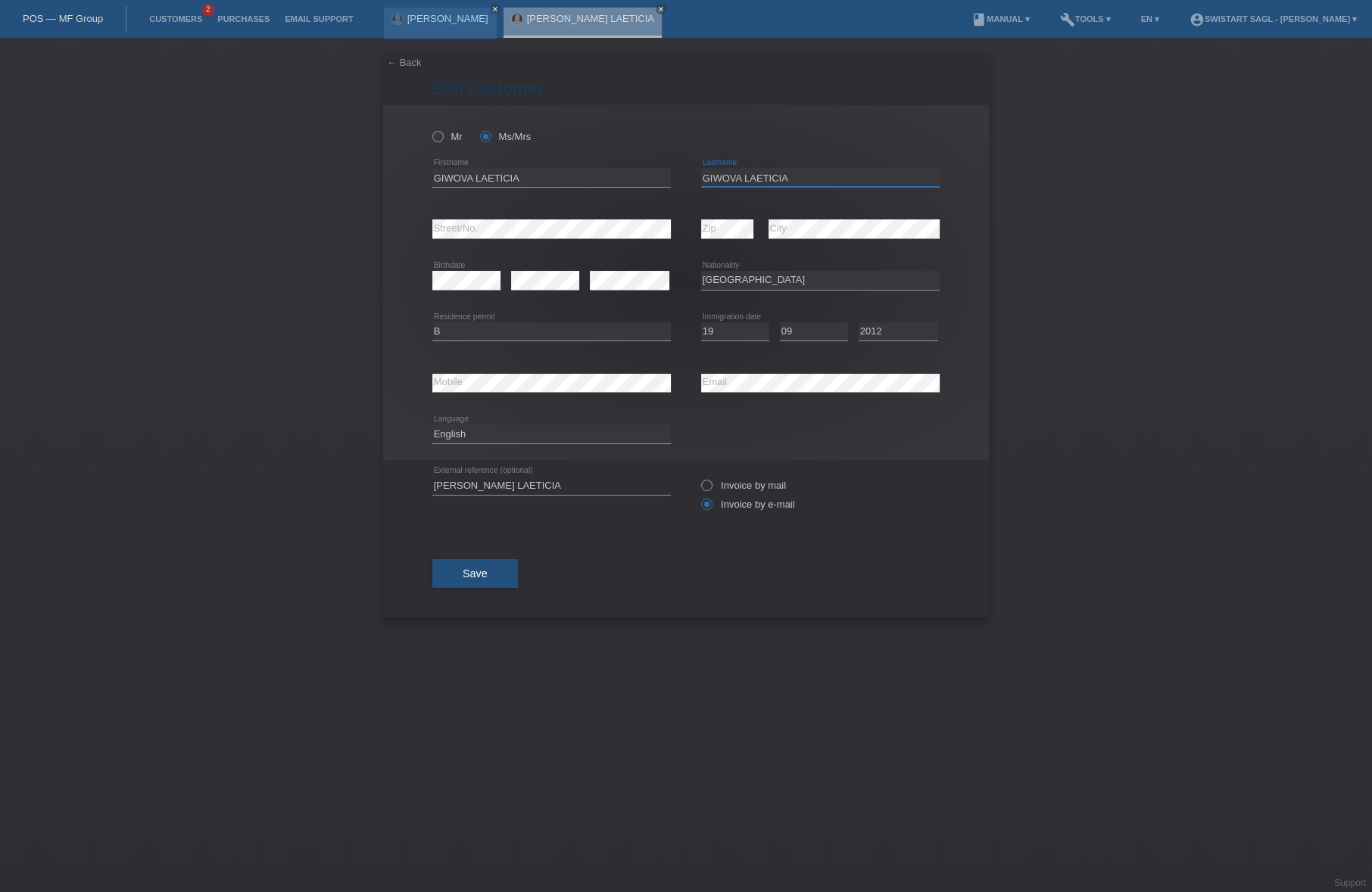
click at [469, 173] on div "GIWOVA LAETICIA error Firstname GIWOVA LAETICIA error Lastname" at bounding box center [686, 178] width 507 height 51
type input "A"
type input "Mabela"
drag, startPoint x: 474, startPoint y: 574, endPoint x: 491, endPoint y: 564, distance: 19.7
click at [476, 574] on span "Save" at bounding box center [475, 574] width 25 height 12
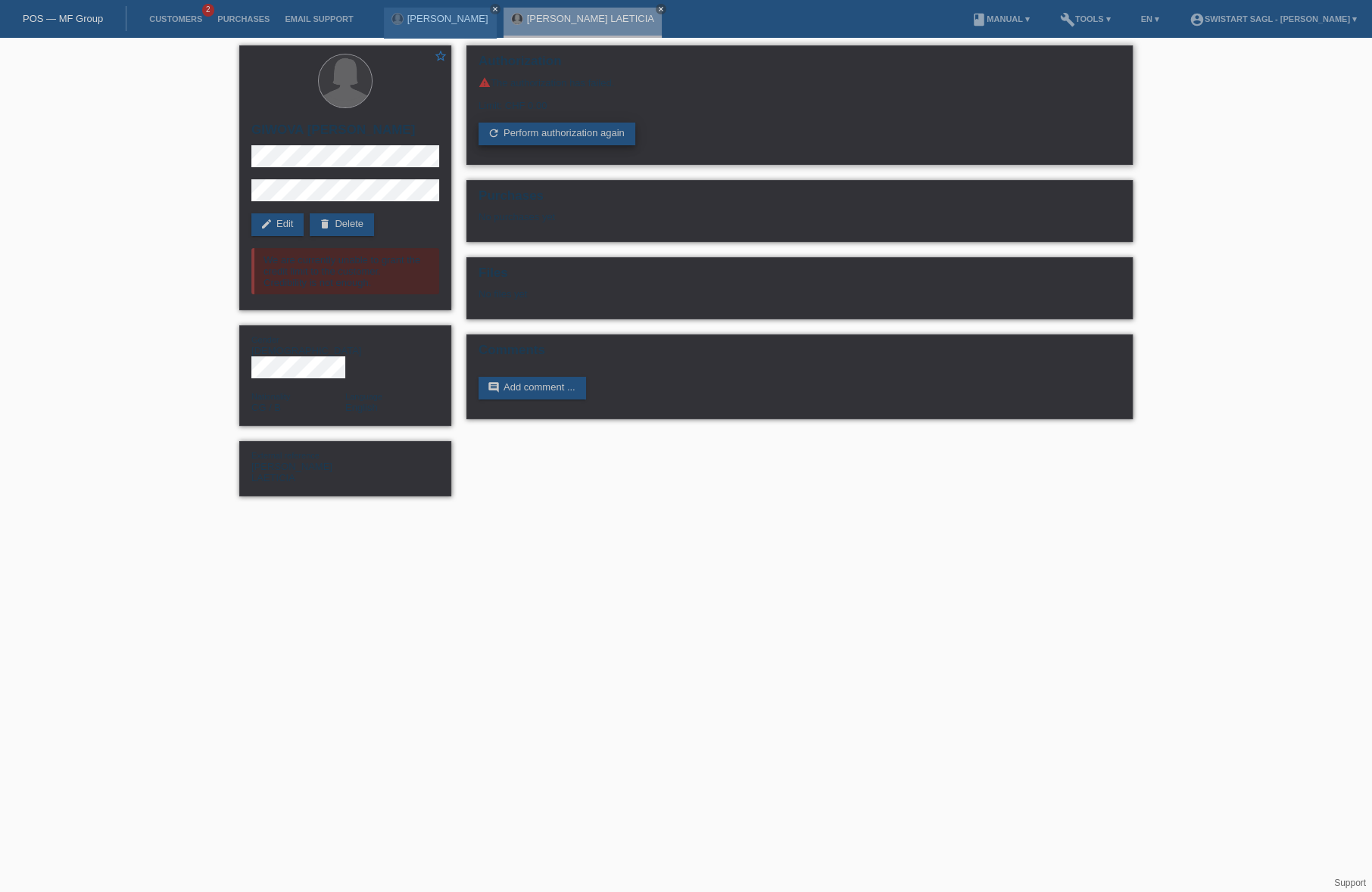
click at [540, 131] on link "refresh Perform authorization again" at bounding box center [557, 134] width 157 height 23
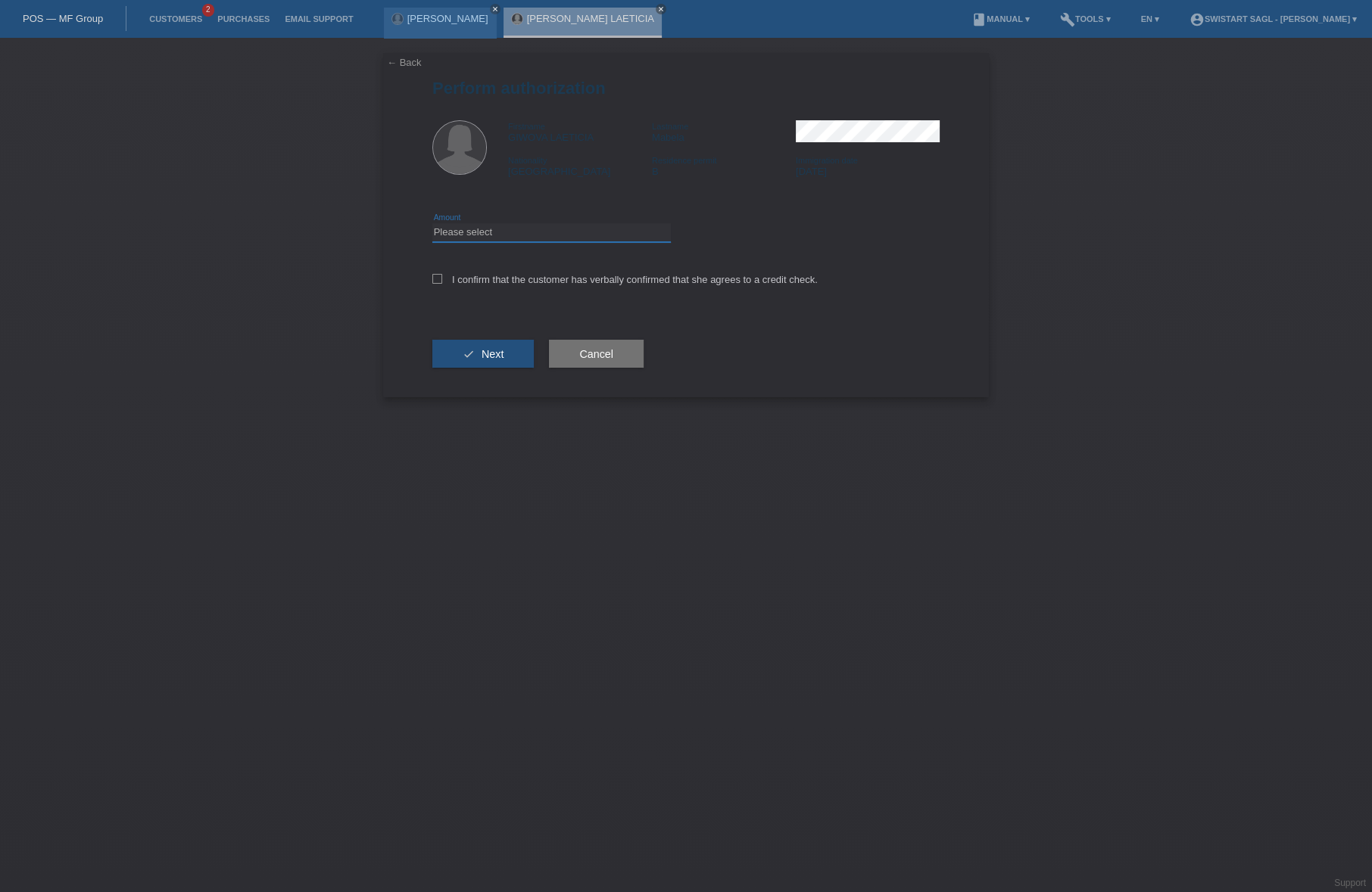
click at [485, 237] on select "Please select CHF 1.00 - CHF 499.00 CHF 500.00 - CHF 1'999.00 CHF 2'000.00 - CH…" at bounding box center [551, 232] width 238 height 18
select select "3"
click at [432, 224] on select "Please select CHF 1.00 - CHF 499.00 CHF 500.00 - CHF 1'999.00 CHF 2'000.00 - CH…" at bounding box center [551, 232] width 238 height 18
drag, startPoint x: 433, startPoint y: 283, endPoint x: 449, endPoint y: 311, distance: 32.2
click at [433, 282] on icon at bounding box center [437, 279] width 10 height 10
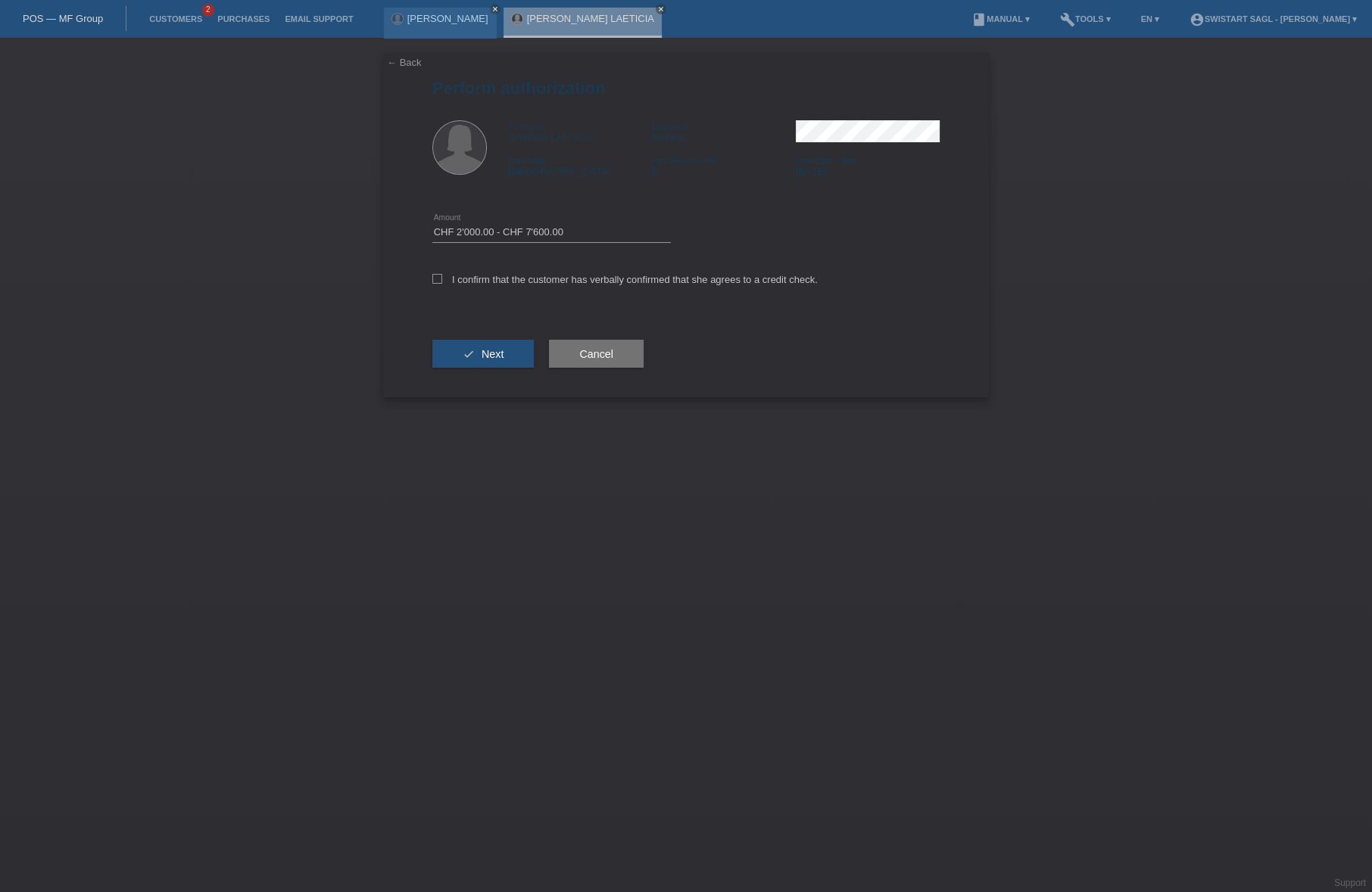
click at [433, 282] on input "I confirm that the customer has verbally confirmed that she agrees to a credit …" at bounding box center [437, 279] width 10 height 10
checkbox input "true"
click at [469, 353] on button "check Next" at bounding box center [482, 354] width 102 height 29
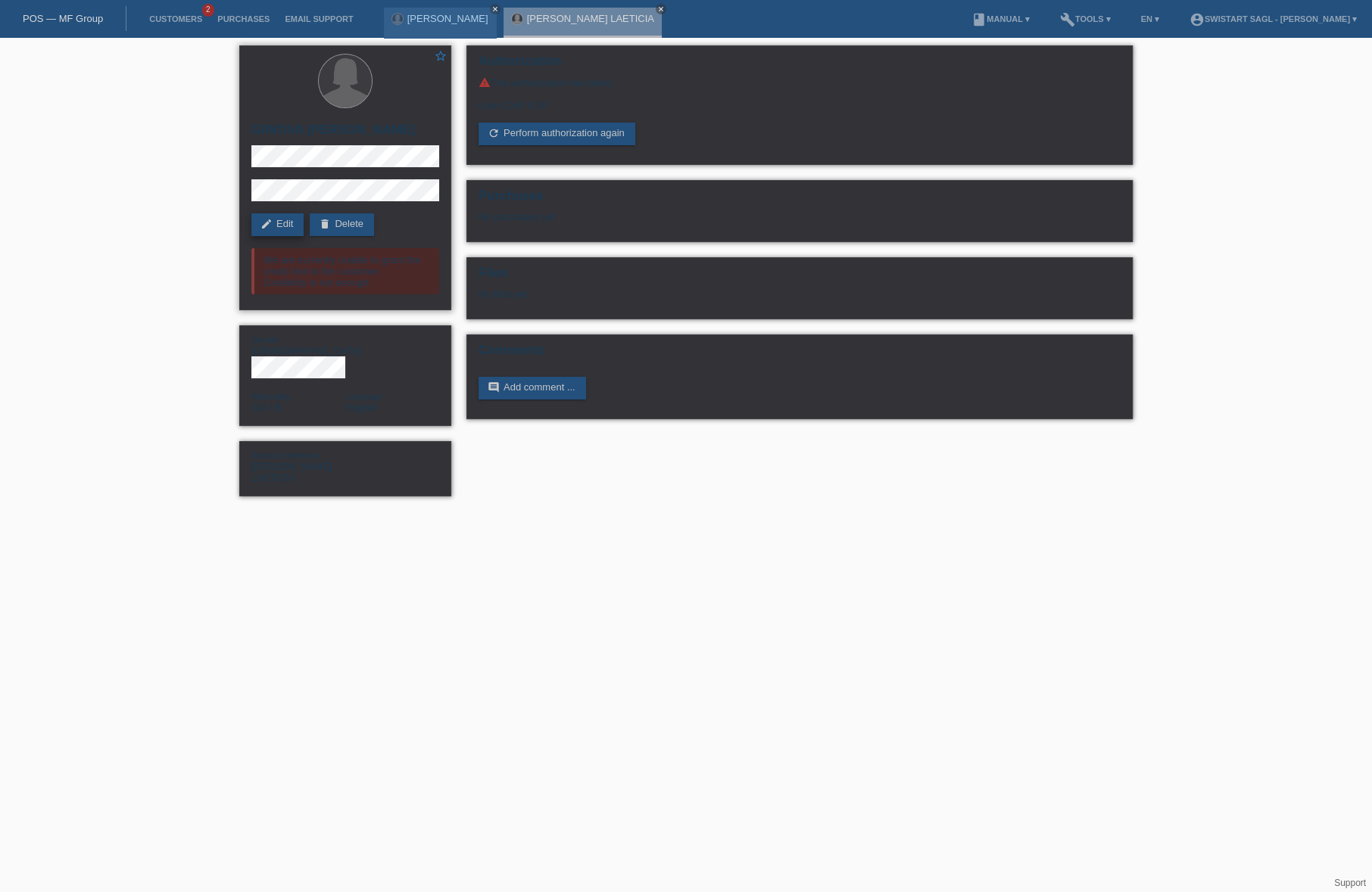
click at [266, 228] on icon "edit" at bounding box center [266, 224] width 12 height 12
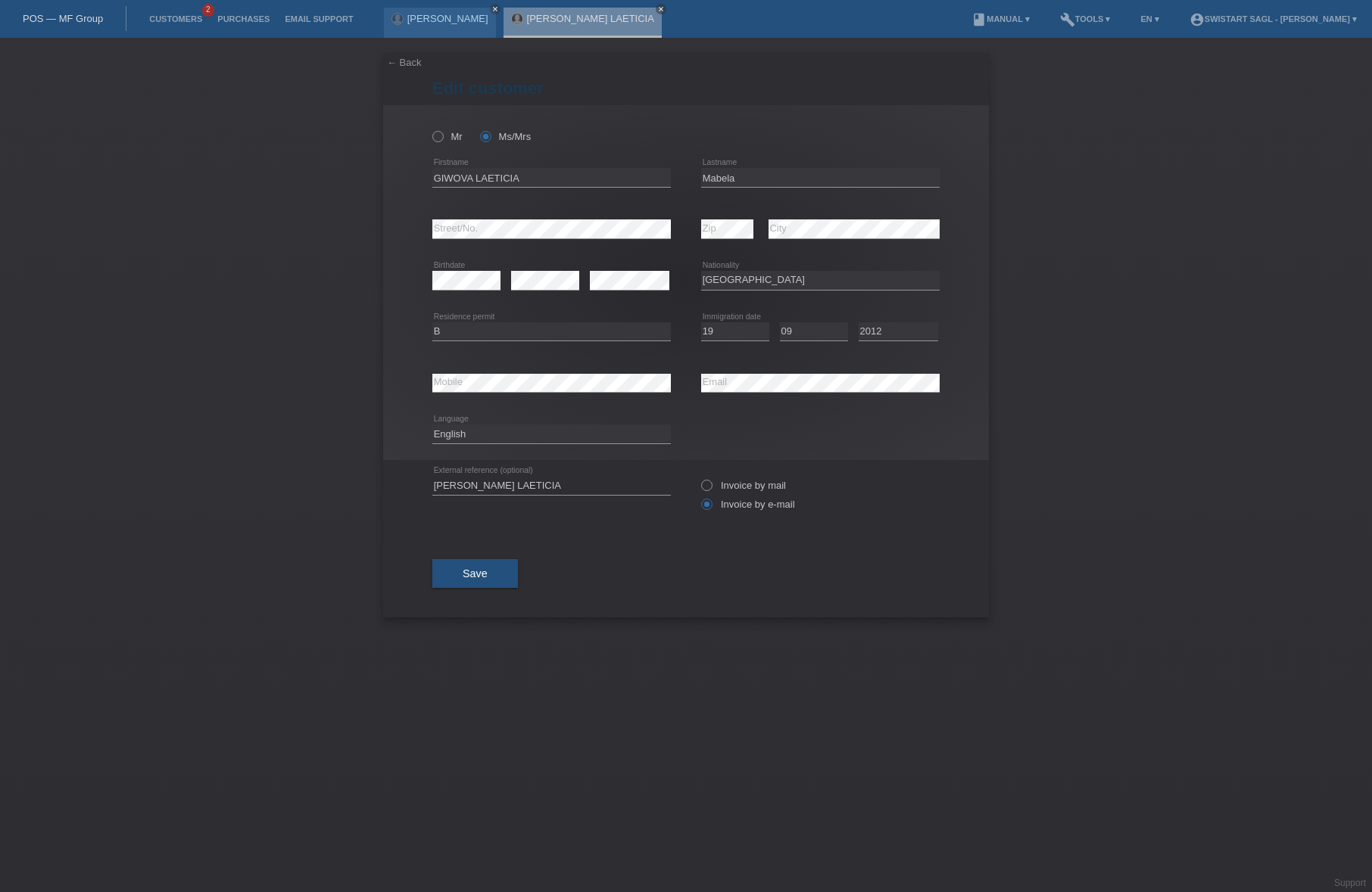
select select "CG"
select select "B"
select select "19"
select select "09"
select select "2012"
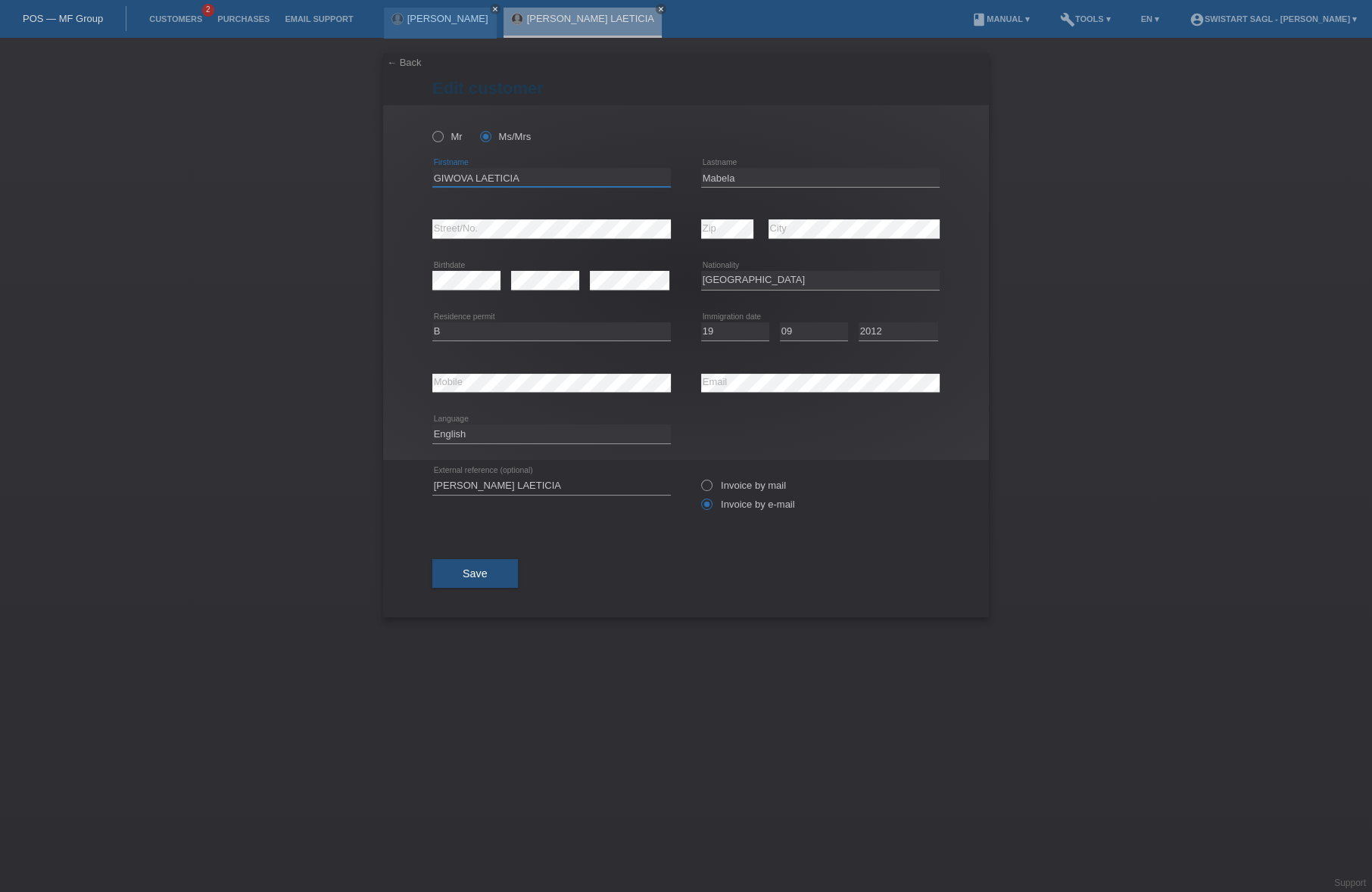
drag, startPoint x: 475, startPoint y: 177, endPoint x: 186, endPoint y: 160, distance: 289.5
click at [186, 160] on div "← Back Edit customer Mr Ms/Mrs" at bounding box center [686, 464] width 1372 height 854
type input "LAETICIA"
click at [749, 173] on input "Mabela" at bounding box center [820, 178] width 238 height 19
paste input "GIWOVA"
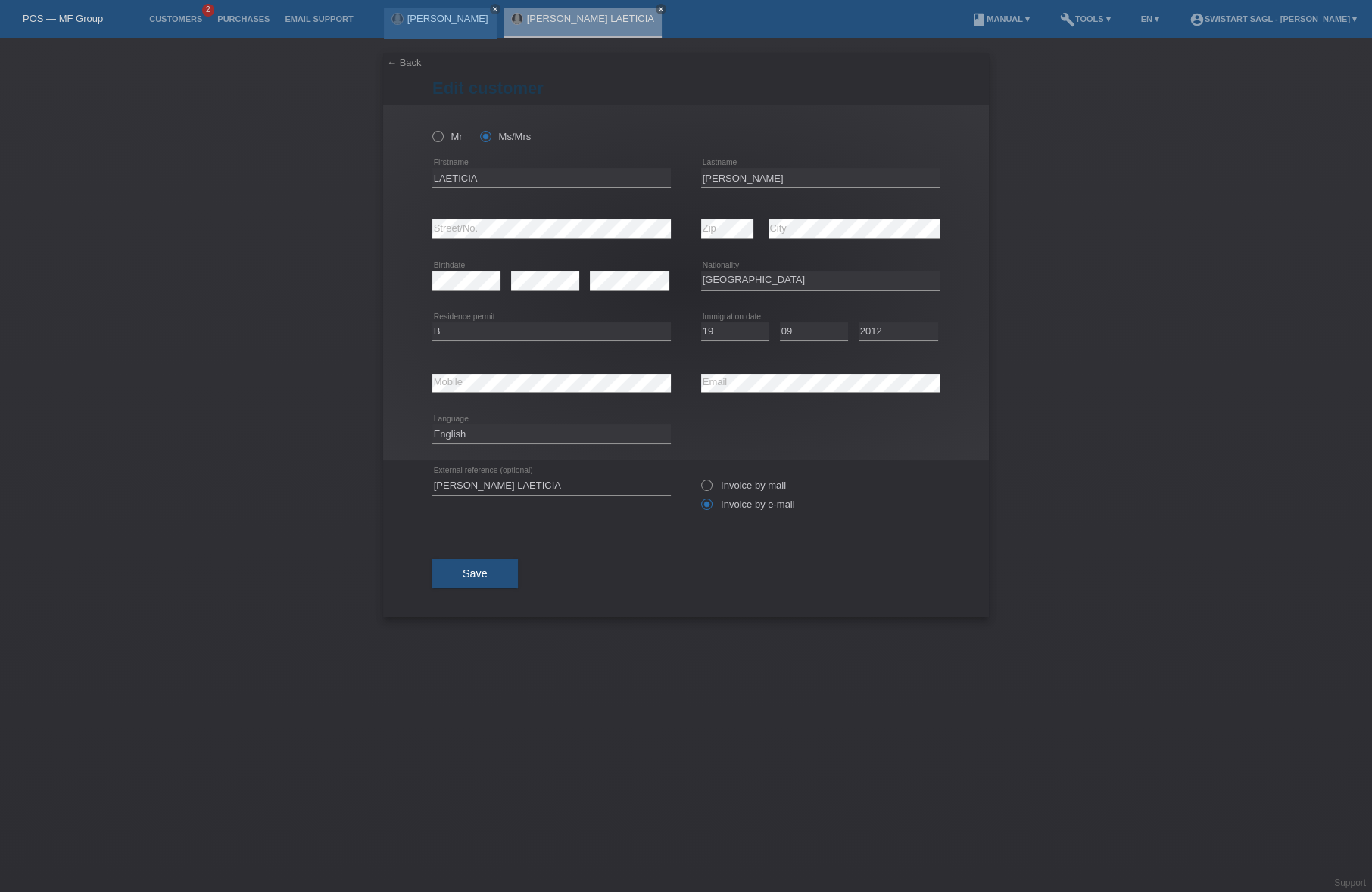
click at [1176, 238] on div "← Back Edit customer Mr Ms/Mrs" at bounding box center [686, 464] width 1372 height 854
click at [528, 776] on div "← Back Edit customer Mr Ms/Mrs" at bounding box center [686, 464] width 1372 height 854
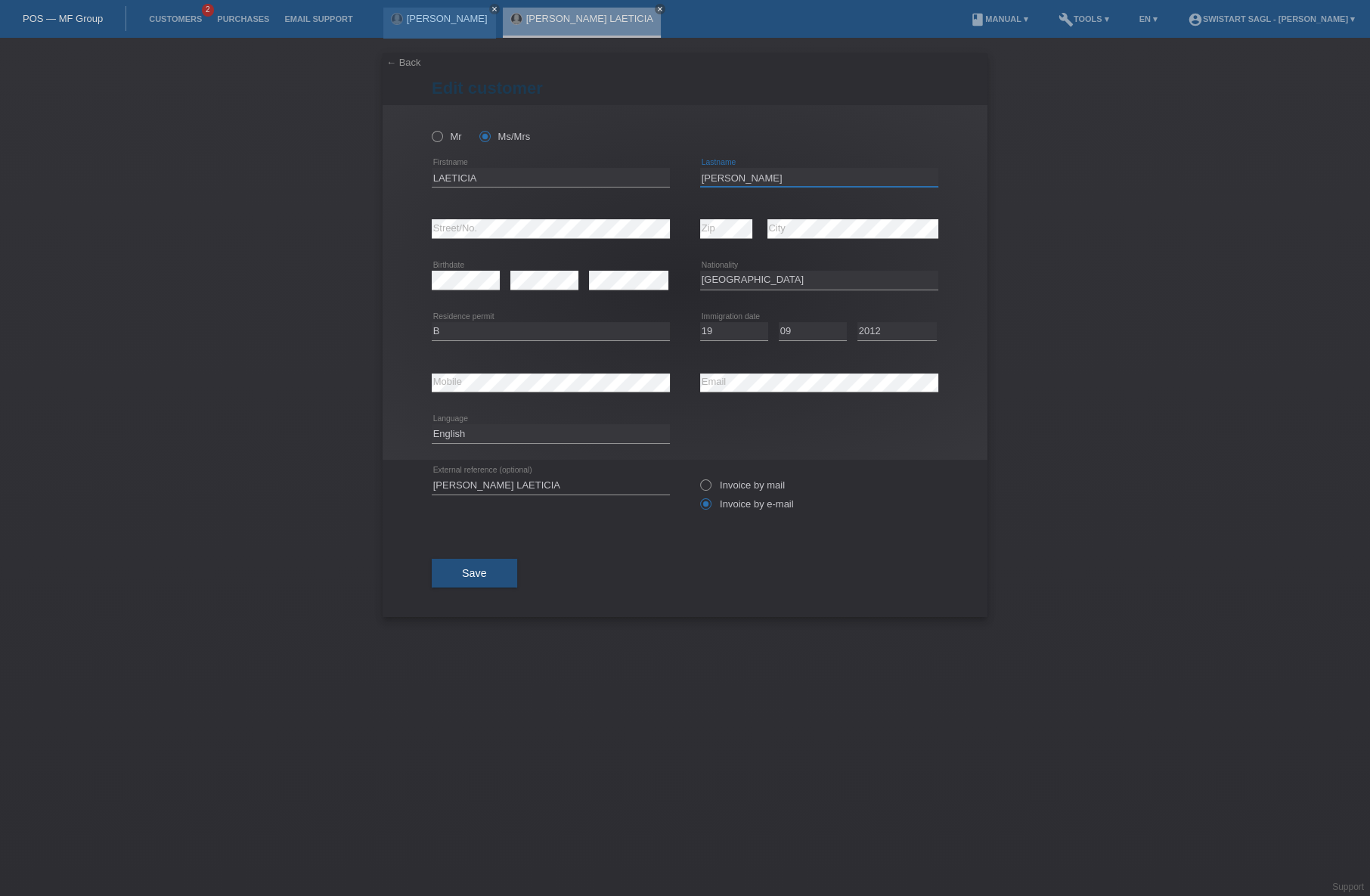
drag, startPoint x: 745, startPoint y: 175, endPoint x: 826, endPoint y: 173, distance: 81.0
click at [826, 173] on input "Mabela GIWOVA" at bounding box center [818, 177] width 238 height 19
type input "[PERSON_NAME]"
click at [496, 579] on button "Save" at bounding box center [474, 573] width 85 height 29
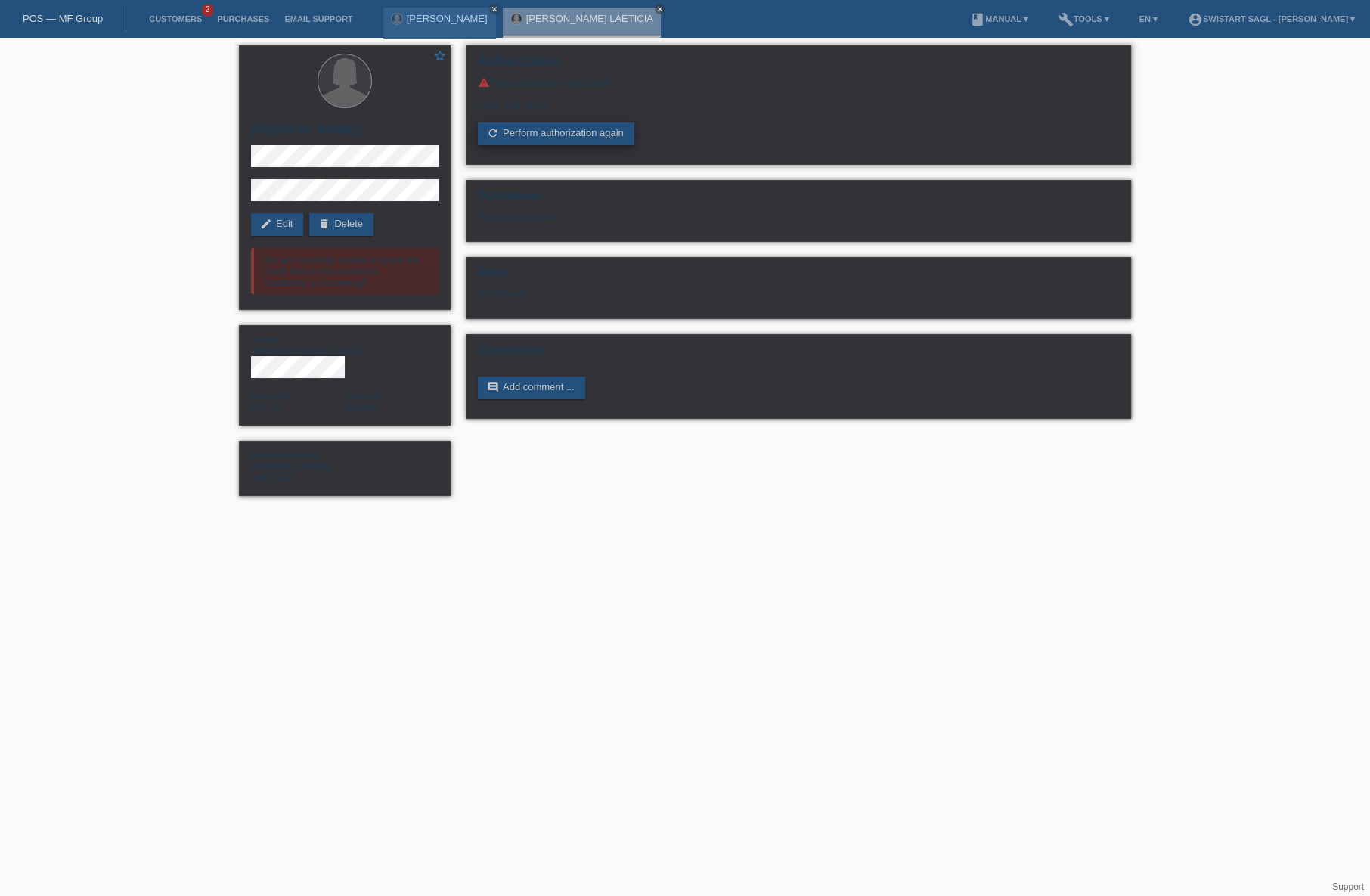
click at [601, 138] on link "refresh Perform authorization again" at bounding box center [556, 134] width 157 height 23
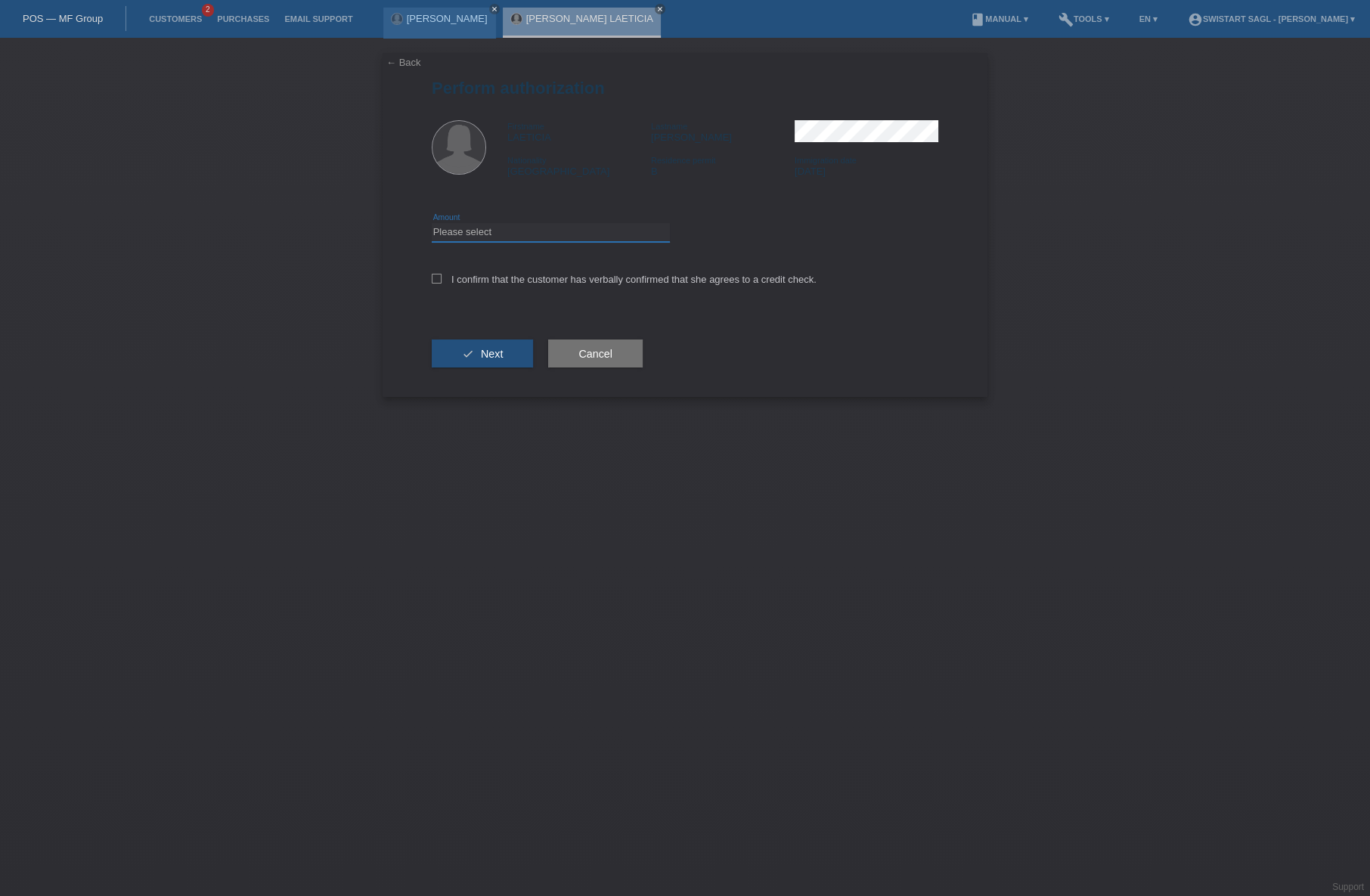
click at [488, 234] on select "Please select CHF 1.00 - CHF 499.00 CHF 500.00 - CHF 1'999.00 CHF 2'000.00 - CH…" at bounding box center [550, 232] width 238 height 18
select select "3"
click at [431, 223] on select "Please select CHF 1.00 - CHF 499.00 CHF 500.00 - CHF 1'999.00 CHF 2'000.00 - CH…" at bounding box center [550, 232] width 238 height 18
click at [456, 283] on label "I confirm that the customer has verbally confirmed that she agrees to a credit …" at bounding box center [623, 279] width 384 height 11
click at [442, 283] on input "I confirm that the customer has verbally confirmed that she agrees to a credit …" at bounding box center [436, 279] width 10 height 10
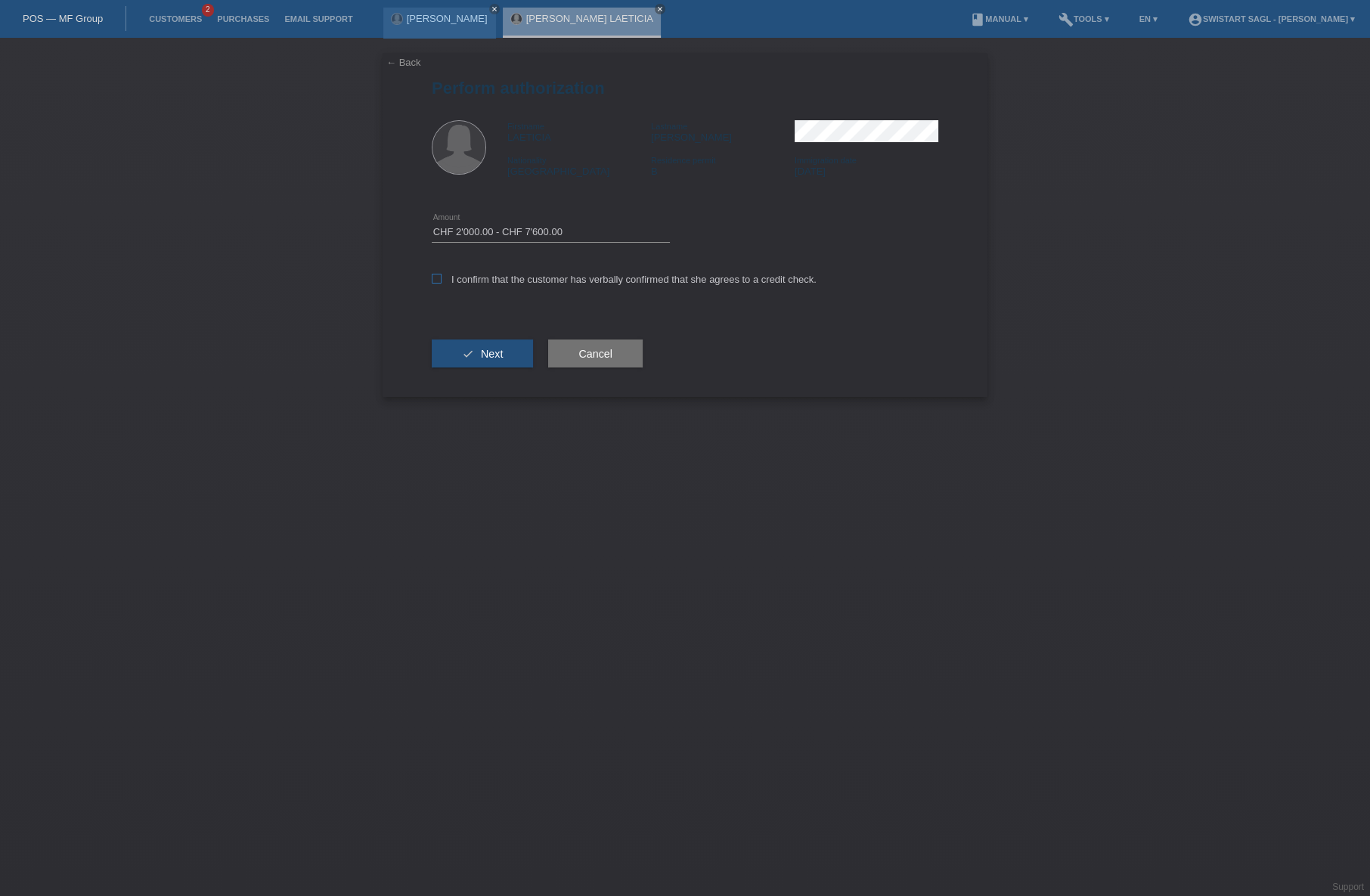
checkbox input "true"
click at [472, 350] on button "check Next" at bounding box center [482, 354] width 101 height 29
